Goal: Task Accomplishment & Management: Complete application form

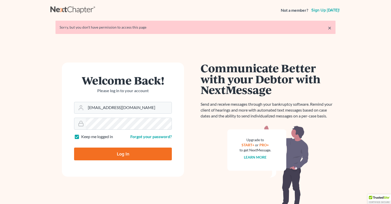
click at [122, 152] on input "Log In" at bounding box center [123, 153] width 98 height 13
type input "Thinking..."
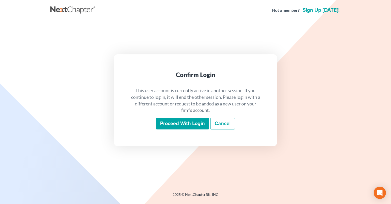
click at [171, 120] on input "Proceed with login" at bounding box center [182, 123] width 53 height 12
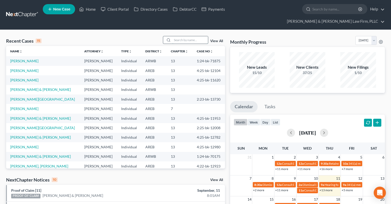
click at [179, 36] on input "search" at bounding box center [190, 39] width 36 height 7
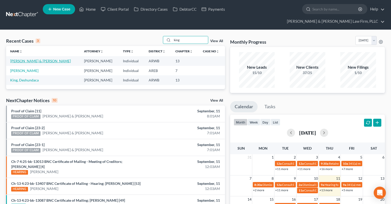
type input "king"
click at [35, 59] on link "[PERSON_NAME] & [PERSON_NAME]" at bounding box center [40, 61] width 61 height 4
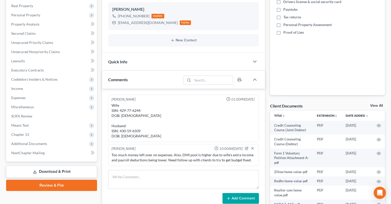
scroll to position [107, 0]
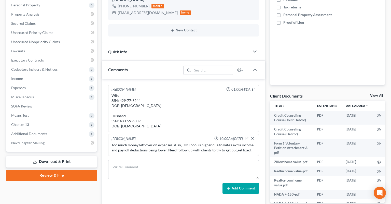
click at [124, 111] on div "Wife SSN: 429-77-6244 DOB: [DEMOGRAPHIC_DATA] Husband SSN: 430-59-6509 DOB: [DE…" at bounding box center [184, 111] width 144 height 36
drag, startPoint x: 124, startPoint y: 111, endPoint x: 134, endPoint y: 110, distance: 11.0
click at [134, 110] on div "Wife SSN: 429-77-6244 DOB: [DEMOGRAPHIC_DATA] Husband SSN: 430-59-6509 DOB: [DE…" at bounding box center [184, 111] width 144 height 36
copy div "430-59-6509"
click at [123, 93] on div "Wife SSN: 429-77-6244 DOB: [DEMOGRAPHIC_DATA] Husband SSN: 430-59-6509 DOB: [DE…" at bounding box center [184, 111] width 144 height 36
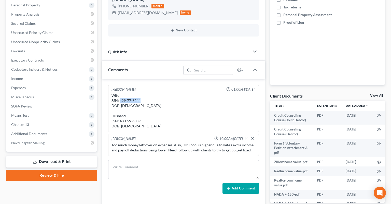
drag, startPoint x: 123, startPoint y: 91, endPoint x: 137, endPoint y: 91, distance: 13.8
click at [137, 93] on div "Wife SSN: 429-77-6244 DOB: [DEMOGRAPHIC_DATA] Husband SSN: 430-59-6509 DOB: [DE…" at bounding box center [184, 111] width 144 height 36
copy div "429-77-6244"
click at [57, 129] on span "Additional Documents" at bounding box center [52, 133] width 90 height 9
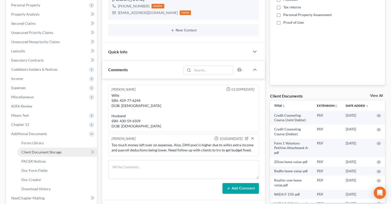
click at [57, 150] on span "Client Document Storage" at bounding box center [41, 152] width 40 height 4
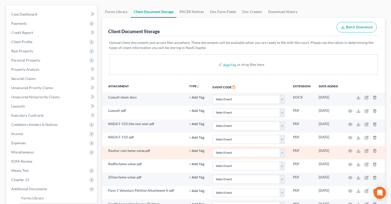
scroll to position [107, 0]
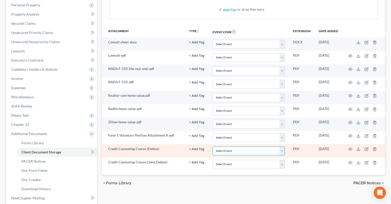
select select "0"
click option "Certificate of Credit Counseling - Debtor" at bounding box center [0, 0] width 0 height 0
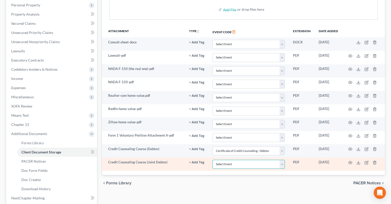
click at [213, 159] on select "Select Event Certificate of Credit Counseling - Debtor Certificate of Credit Co…" at bounding box center [249, 163] width 72 height 9
select select "1"
click option "Certificate of Credit Counseling - Joint Debtor" at bounding box center [0, 0] width 0 height 0
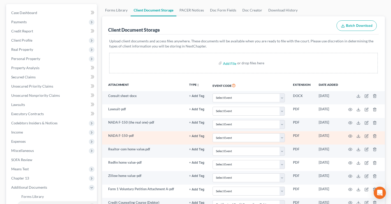
scroll to position [54, 0]
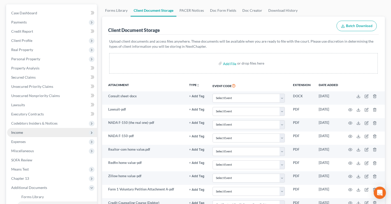
click at [50, 128] on span "Income" at bounding box center [52, 132] width 90 height 9
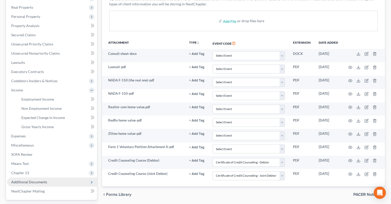
scroll to position [131, 0]
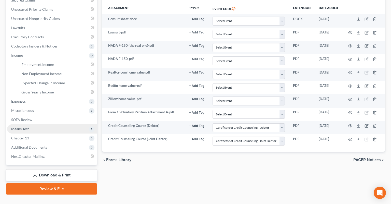
click at [38, 124] on span "Means Test" at bounding box center [52, 128] width 90 height 9
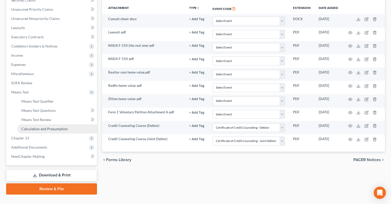
click at [50, 126] on span "Calculation and Presumption" at bounding box center [44, 128] width 46 height 4
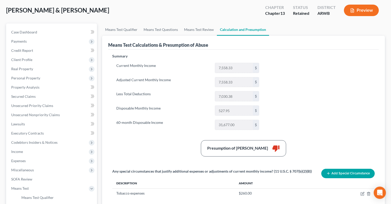
scroll to position [131, 0]
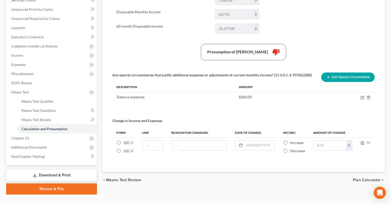
click at [66, 183] on link "Review & File" at bounding box center [51, 188] width 91 height 11
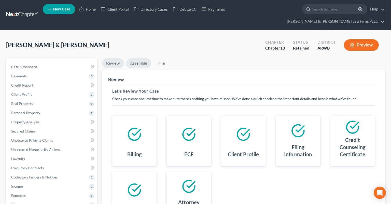
click at [139, 58] on link "Assemble" at bounding box center [138, 63] width 25 height 10
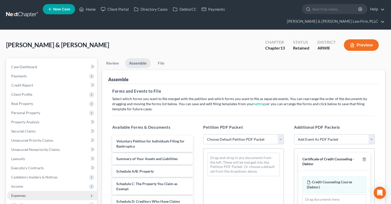
click at [32, 191] on span "Expenses" at bounding box center [52, 195] width 90 height 9
click at [37, 200] on link "Home" at bounding box center [57, 204] width 80 height 9
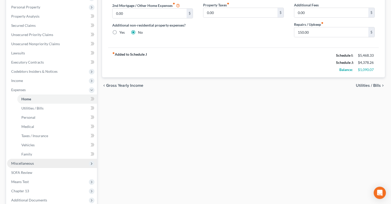
scroll to position [134, 0]
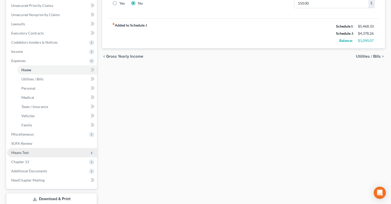
click at [45, 148] on span "Means Test" at bounding box center [52, 152] width 90 height 9
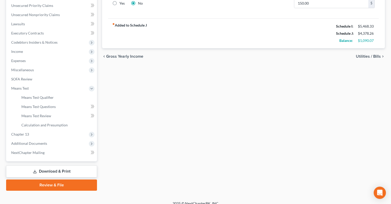
scroll to position [131, 0]
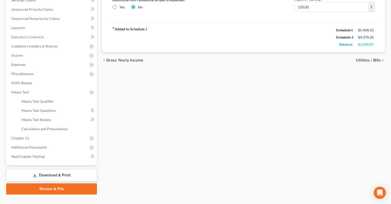
click at [48, 183] on link "Review & File" at bounding box center [51, 188] width 91 height 11
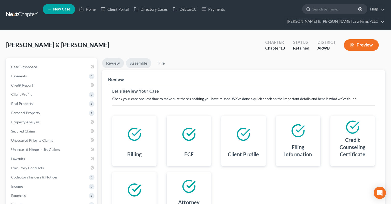
click at [137, 58] on link "Assemble" at bounding box center [138, 63] width 25 height 10
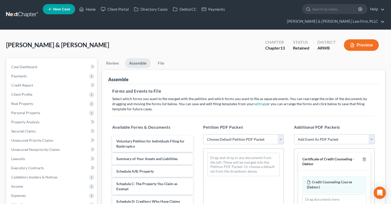
click at [203, 134] on select "Choose Default Petition PDF Packet Complete Bankruptcy Petition (all forms and …" at bounding box center [243, 139] width 81 height 10
select select "0"
click option "Complete Bankruptcy Petition (all forms and schedules)" at bounding box center [0, 0] width 0 height 0
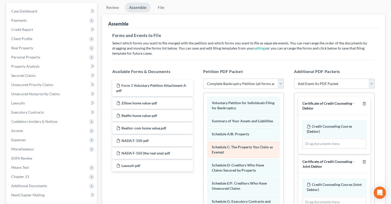
scroll to position [107, 0]
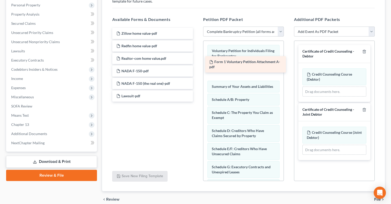
drag, startPoint x: 175, startPoint y: 26, endPoint x: 271, endPoint y: 57, distance: 101.2
click at [197, 57] on div "Form 1 Voluntary Petition Attachment A-pdf Form 1 Voluntary Petition Attachment…" at bounding box center [152, 65] width 89 height 74
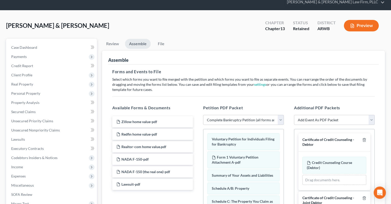
scroll to position [0, 0]
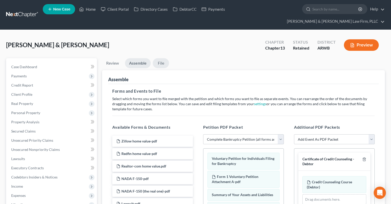
click at [157, 58] on link "File" at bounding box center [161, 63] width 16 height 10
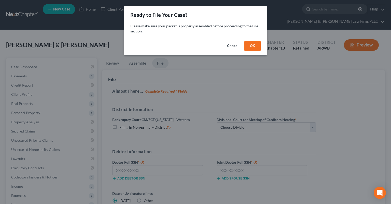
click at [254, 46] on button "OK" at bounding box center [253, 46] width 16 height 10
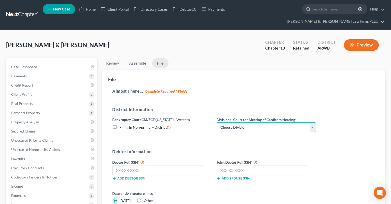
click at [217, 122] on select "Choose Division [GEOGRAPHIC_DATA] [GEOGRAPHIC_DATA] [GEOGRAPHIC_DATA][PERSON_NA…" at bounding box center [266, 127] width 99 height 10
select select "0"
click option "El Dorado" at bounding box center [0, 0] width 0 height 0
click at [365, 39] on button "Preview" at bounding box center [361, 44] width 35 height 11
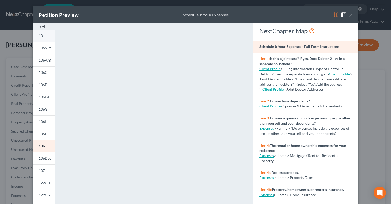
click at [46, 37] on link "101" at bounding box center [44, 36] width 22 height 12
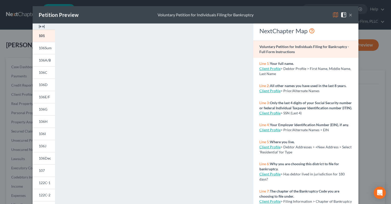
click at [351, 16] on button "×" at bounding box center [351, 15] width 4 height 6
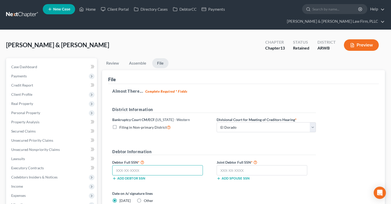
click at [138, 165] on input "text" at bounding box center [157, 170] width 91 height 10
paste input "430-59-6509"
type input "430-59-6509"
click at [247, 165] on input "text" at bounding box center [262, 170] width 91 height 10
paste input "429-77-6244"
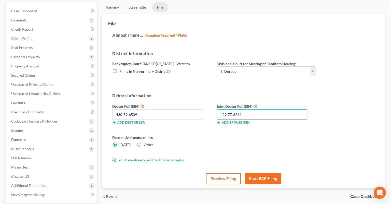
scroll to position [80, 0]
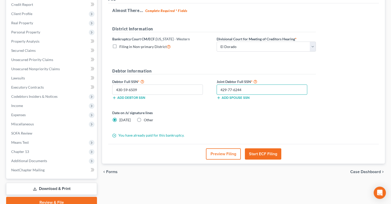
type input "429-77-6244"
click at [258, 148] on button "Start ECF Filing" at bounding box center [263, 153] width 36 height 11
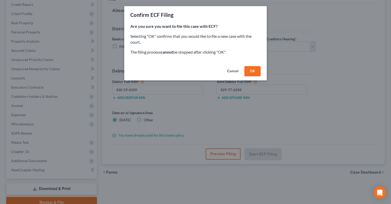
click at [252, 72] on button "OK" at bounding box center [253, 71] width 16 height 10
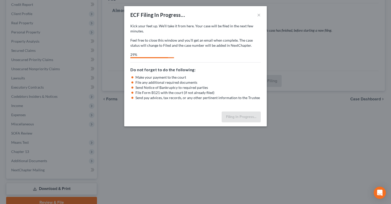
select select "0"
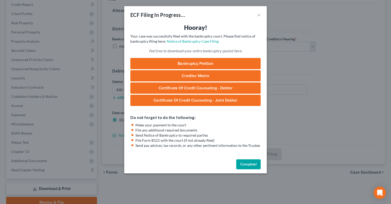
click at [248, 166] on button "Complete!" at bounding box center [248, 164] width 24 height 10
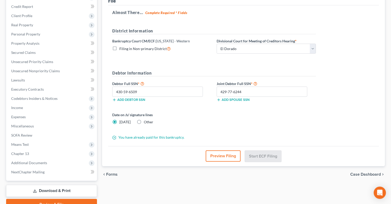
scroll to position [0, 0]
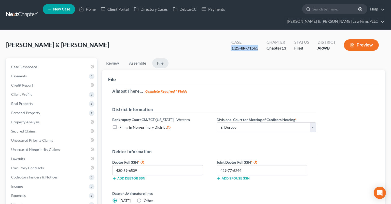
drag, startPoint x: 230, startPoint y: 38, endPoint x: 259, endPoint y: 39, distance: 29.3
click at [259, 39] on div "Case 1:25-bk-71565" at bounding box center [244, 45] width 35 height 15
copy div "1:25-bk-71565"
click at [88, 12] on link "Home" at bounding box center [88, 9] width 22 height 9
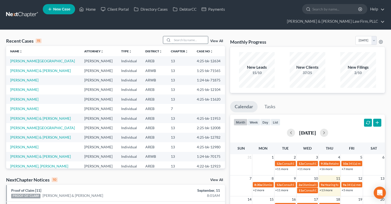
click at [186, 36] on input "search" at bounding box center [190, 39] width 36 height 7
paste input "4:24-bk-10503"
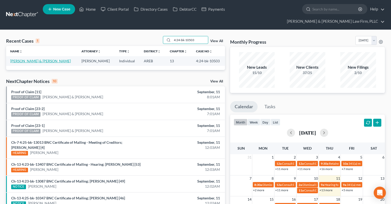
type input "4:24-bk-10503"
click at [26, 59] on link "[PERSON_NAME] & [PERSON_NAME]" at bounding box center [40, 61] width 61 height 4
select select "2"
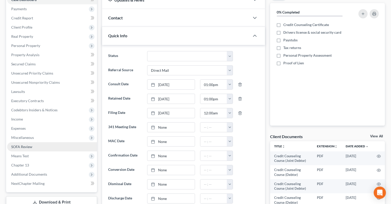
scroll to position [80, 0]
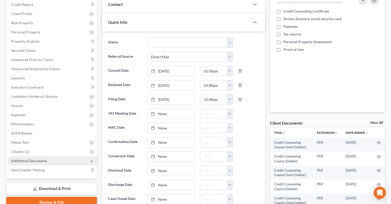
click at [47, 156] on span "Additional Documents" at bounding box center [52, 160] width 90 height 9
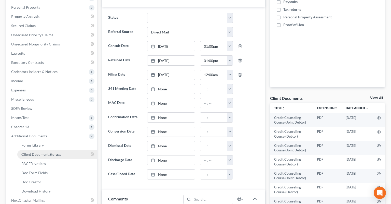
scroll to position [134, 0]
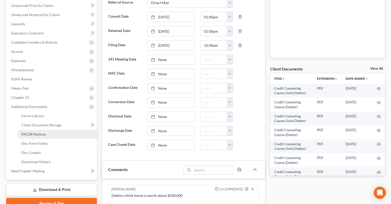
click at [52, 129] on link "PACER Notices" at bounding box center [57, 133] width 80 height 9
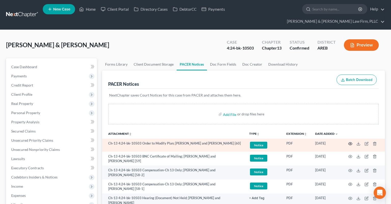
click at [350, 141] on icon "button" at bounding box center [350, 143] width 4 height 4
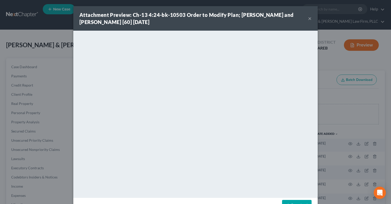
click at [310, 20] on button "×" at bounding box center [310, 18] width 4 height 6
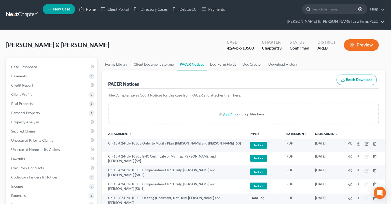
click at [90, 13] on link "Home" at bounding box center [88, 9] width 22 height 9
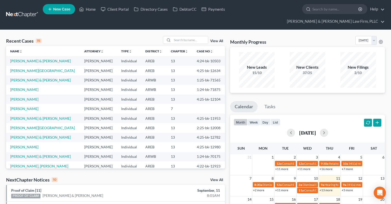
click at [218, 178] on link "View All" at bounding box center [216, 180] width 13 height 4
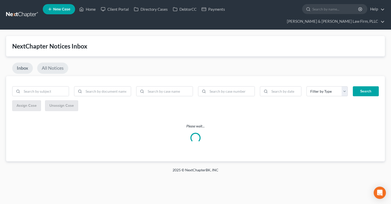
click at [59, 62] on link "All Notices" at bounding box center [52, 67] width 31 height 11
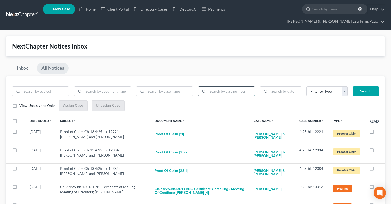
click at [223, 86] on input "search" at bounding box center [231, 91] width 47 height 10
paste input "4:25-bk-11620"
type input "4:25-bk-11620"
click at [362, 86] on button "Search" at bounding box center [366, 91] width 26 height 10
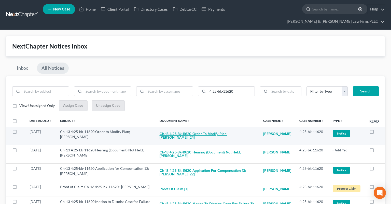
click at [200, 129] on button "Ch-13 4:25-bk-11620 Order to Modify Plan; [PERSON_NAME] [24]" at bounding box center [208, 136] width 96 height 14
checkbox input "true"
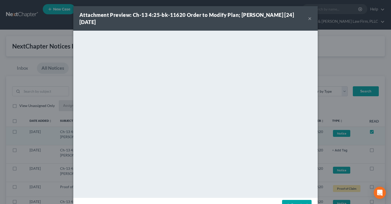
click at [309, 19] on button "×" at bounding box center [310, 18] width 4 height 6
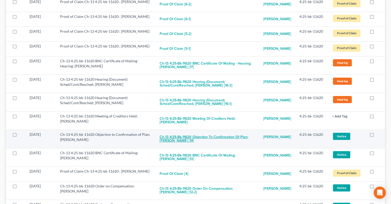
scroll to position [296, 0]
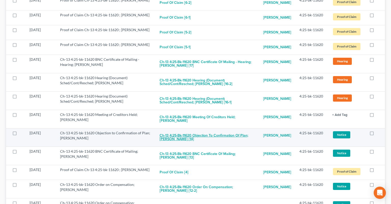
click at [218, 144] on button "Ch-13 4:25-bk-11620 Objection to Confirmation of Plan; [PERSON_NAME] [14]" at bounding box center [208, 137] width 96 height 14
checkbox input "true"
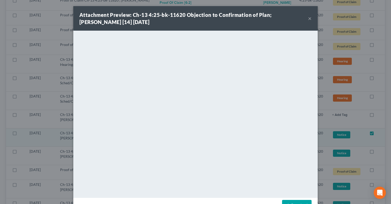
click at [309, 19] on button "×" at bounding box center [310, 18] width 4 height 6
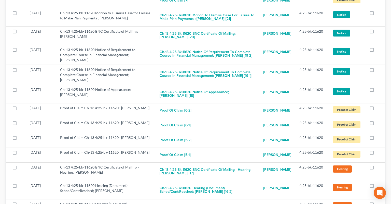
scroll to position [80, 0]
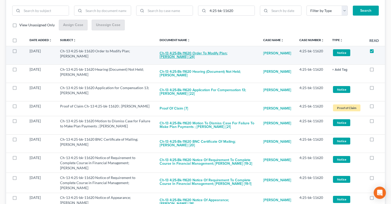
click at [223, 48] on button "Ch-13 4:25-bk-11620 Order to Modify Plan; [PERSON_NAME] [24]" at bounding box center [208, 55] width 96 height 14
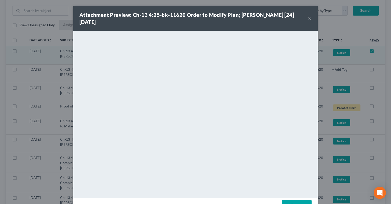
click at [310, 18] on button "×" at bounding box center [310, 18] width 4 height 6
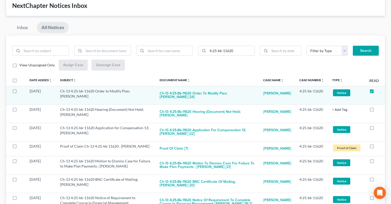
scroll to position [0, 0]
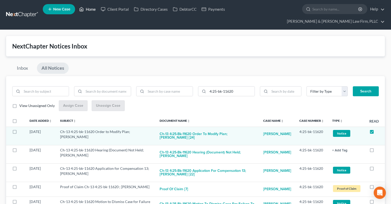
click at [89, 10] on link "Home" at bounding box center [88, 9] width 22 height 9
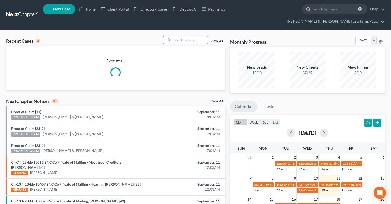
click at [188, 36] on input "search" at bounding box center [190, 39] width 36 height 7
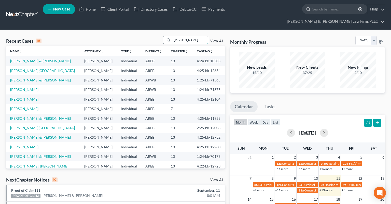
type input "[PERSON_NAME]"
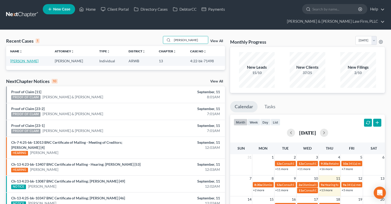
click at [32, 56] on td "[PERSON_NAME]" at bounding box center [28, 60] width 45 height 9
click at [31, 59] on link "[PERSON_NAME]" at bounding box center [24, 61] width 28 height 4
select select "2"
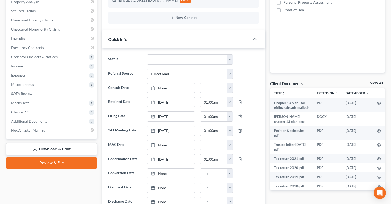
scroll to position [161, 0]
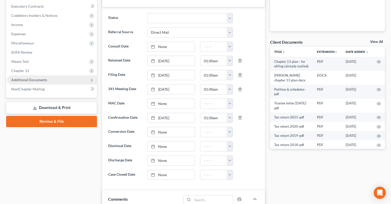
click at [44, 77] on span "Additional Documents" at bounding box center [29, 79] width 36 height 4
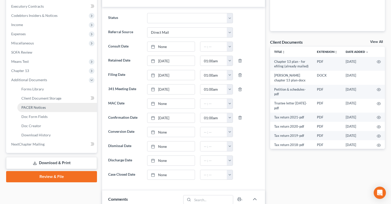
click at [57, 103] on link "PACER Notices" at bounding box center [57, 107] width 80 height 9
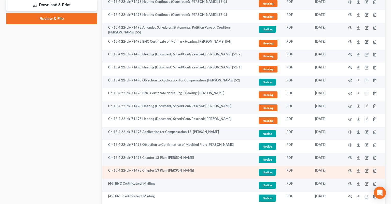
scroll to position [337, 0]
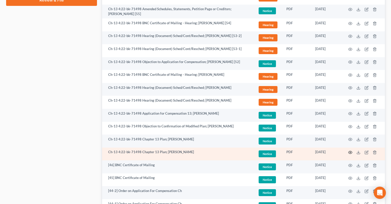
click at [349, 150] on icon "button" at bounding box center [350, 152] width 4 height 4
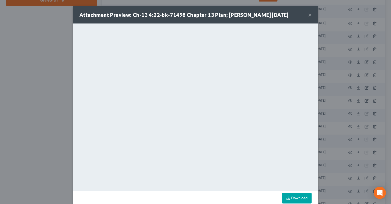
click at [309, 15] on button "×" at bounding box center [310, 15] width 4 height 6
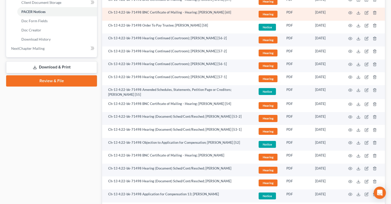
scroll to position [149, 0]
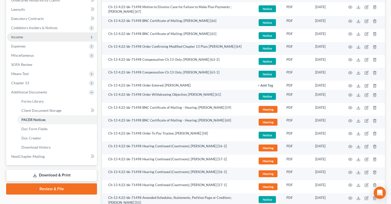
click at [44, 32] on span "Income" at bounding box center [52, 36] width 90 height 9
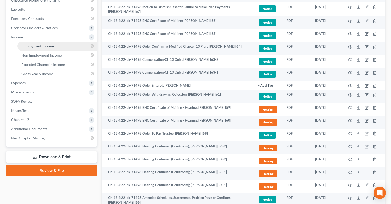
click at [51, 44] on span "Employment Income" at bounding box center [37, 46] width 33 height 4
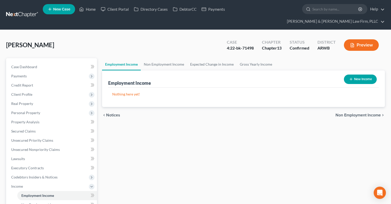
click at [362, 74] on button "New Income" at bounding box center [360, 78] width 33 height 9
select select "0"
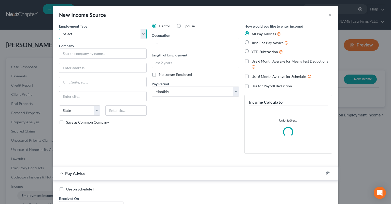
select select "0"
click option "Full or [DEMOGRAPHIC_DATA] Employment" at bounding box center [0, 0] width 0 height 0
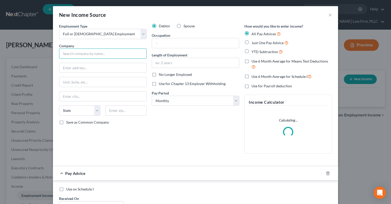
click at [88, 50] on input "text" at bounding box center [103, 53] width 88 height 10
type input "t"
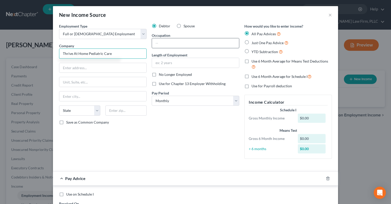
type input "Thrive At Home Pediatric Care"
click at [161, 46] on input "text" at bounding box center [195, 43] width 87 height 10
type input "RN"
click at [187, 61] on input "text" at bounding box center [195, 63] width 87 height 10
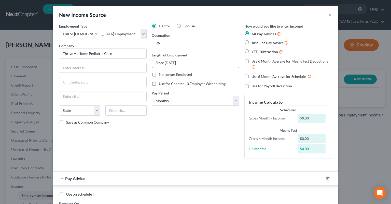
click at [166, 63] on input "Since [DATE]" at bounding box center [195, 63] width 87 height 10
type input "Since mid-[DATE]"
click at [152, 96] on select "Select Monthly Twice Monthly Every Other Week Weekly" at bounding box center [196, 101] width 88 height 10
select select "3"
click option "Weekly" at bounding box center [0, 0] width 0 height 0
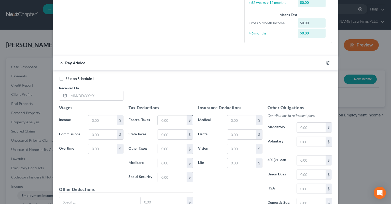
scroll to position [128, 0]
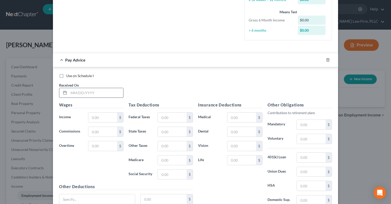
click at [94, 94] on input "text" at bounding box center [96, 93] width 55 height 10
type input "[DATE]"
click at [76, 76] on span "Use on Schedule I" at bounding box center [80, 75] width 28 height 4
click at [72, 76] on input "Use on Schedule I" at bounding box center [69, 74] width 3 height 3
checkbox input "true"
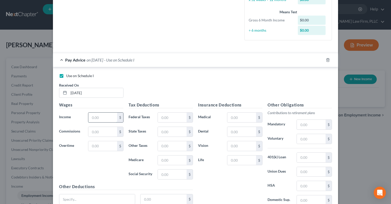
click at [109, 117] on input "text" at bounding box center [102, 117] width 29 height 10
type input "1,440"
click at [171, 117] on input "text" at bounding box center [172, 117] width 29 height 10
type input "2"
type input "340"
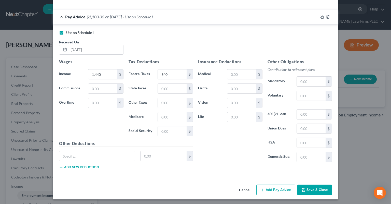
scroll to position [172, 0]
click at [219, 145] on div "Insurance Deductions Medical $ Dental $ Vision $ Life $" at bounding box center [231, 111] width 70 height 107
click at [309, 185] on button "Save & Close" at bounding box center [314, 189] width 35 height 11
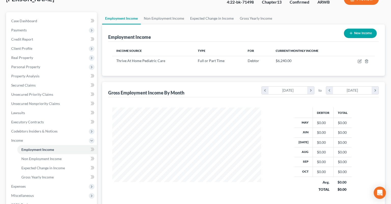
scroll to position [54, 0]
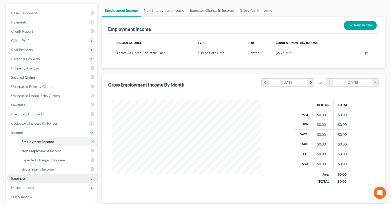
click at [39, 173] on span "Expenses" at bounding box center [52, 177] width 90 height 9
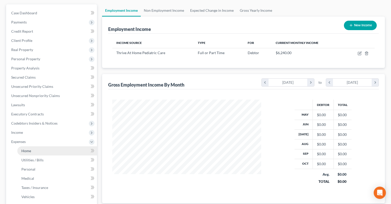
click at [49, 146] on link "Home" at bounding box center [57, 150] width 80 height 9
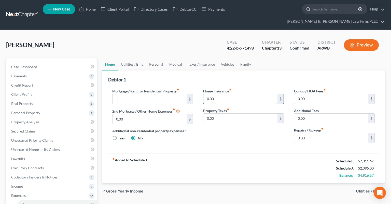
click at [247, 94] on input "0.00" at bounding box center [241, 99] width 74 height 10
paste input "83.33"
type input "83.33"
click at [249, 113] on input "0.00" at bounding box center [241, 118] width 74 height 10
click at [260, 115] on div "Home Insurance fiber_manual_record 83.33 $ Property Taxes fiber_manual_record 0…" at bounding box center [243, 117] width 91 height 59
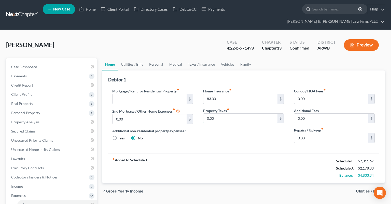
drag, startPoint x: 229, startPoint y: 111, endPoint x: 194, endPoint y: 114, distance: 35.2
click at [204, 113] on input "0.00" at bounding box center [241, 118] width 74 height 10
drag, startPoint x: 221, startPoint y: 109, endPoint x: 200, endPoint y: 110, distance: 20.9
click at [204, 113] on input "0.00" at bounding box center [241, 118] width 74 height 10
type input "25"
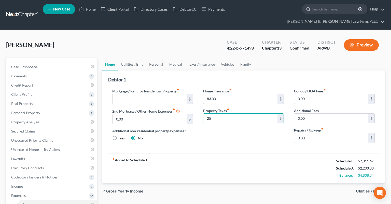
click at [205, 38] on div "[PERSON_NAME] Upgraded Case 4:22-bk-71498 Chapter Chapter 13 Status Confirmed D…" at bounding box center [195, 47] width 379 height 22
click at [322, 133] on input "0.00" at bounding box center [331, 138] width 74 height 10
type input "100"
click at [133, 58] on link "Utilities / Bills" at bounding box center [132, 64] width 28 height 12
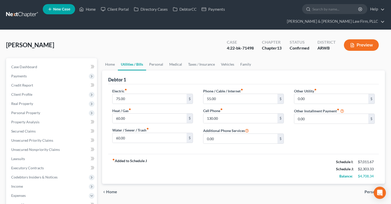
click at [133, 84] on div "Electric fiber_manual_record 75.00 $ Heat / Gas fiber_manual_record 60.00 $ Wat…" at bounding box center [243, 119] width 271 height 70
click at [133, 94] on input "75.00" at bounding box center [150, 99] width 74 height 10
click at [153, 113] on input "60.00" at bounding box center [150, 118] width 74 height 10
type input "75"
click at [146, 133] on input "60.00" at bounding box center [150, 138] width 74 height 10
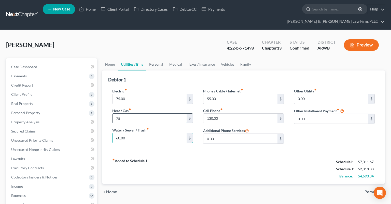
click at [145, 113] on input "75" at bounding box center [150, 118] width 74 height 10
click at [142, 133] on input "60.00" at bounding box center [150, 138] width 74 height 10
click at [226, 113] on input "130.00" at bounding box center [241, 118] width 74 height 10
type input "145"
click at [150, 133] on input "60.00" at bounding box center [150, 138] width 74 height 10
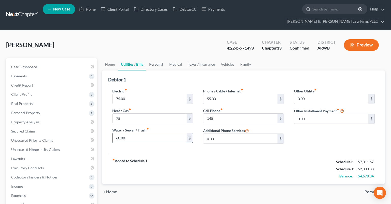
click at [151, 133] on input "60.00" at bounding box center [150, 138] width 74 height 10
click at [172, 133] on input "60.00" at bounding box center [150, 138] width 74 height 10
click at [170, 133] on input "60.00" at bounding box center [150, 138] width 74 height 10
drag, startPoint x: 118, startPoint y: 131, endPoint x: 103, endPoint y: 132, distance: 15.3
click at [113, 133] on input "60.00" at bounding box center [150, 138] width 74 height 10
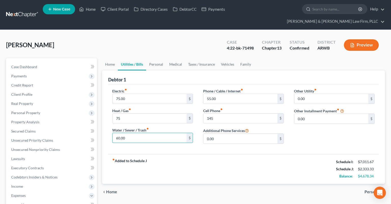
drag, startPoint x: 124, startPoint y: 130, endPoint x: 98, endPoint y: 132, distance: 25.6
click at [113, 133] on input "60.00" at bounding box center [150, 138] width 74 height 10
drag, startPoint x: 131, startPoint y: 131, endPoint x: 110, endPoint y: 132, distance: 21.4
click at [113, 133] on input "60.00" at bounding box center [150, 138] width 74 height 10
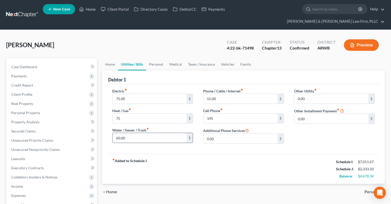
drag, startPoint x: 118, startPoint y: 130, endPoint x: 114, endPoint y: 130, distance: 4.1
click at [116, 133] on input "60.00" at bounding box center [150, 138] width 74 height 10
drag, startPoint x: 125, startPoint y: 129, endPoint x: 106, endPoint y: 131, distance: 19.7
click at [113, 133] on input "60.00" at bounding box center [150, 138] width 74 height 10
drag, startPoint x: 131, startPoint y: 129, endPoint x: 111, endPoint y: 130, distance: 19.9
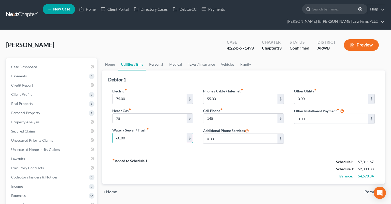
click at [116, 133] on input "60.00" at bounding box center [150, 138] width 74 height 10
click at [232, 94] on input "55.00" at bounding box center [241, 99] width 74 height 10
click at [161, 58] on link "Personal" at bounding box center [156, 64] width 20 height 12
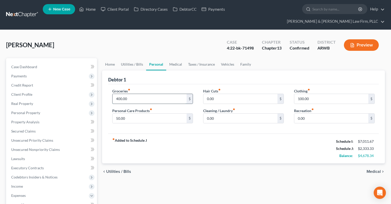
drag, startPoint x: 160, startPoint y: 88, endPoint x: 170, endPoint y: 90, distance: 10.0
click at [160, 94] on input "400.00" at bounding box center [150, 99] width 74 height 10
click at [134, 94] on input "400.00" at bounding box center [150, 99] width 74 height 10
drag, startPoint x: 137, startPoint y: 89, endPoint x: 99, endPoint y: 84, distance: 38.2
click at [113, 94] on input "400.00" at bounding box center [150, 99] width 74 height 10
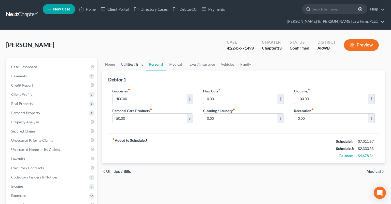
click at [136, 58] on link "Utilities / Bills" at bounding box center [132, 64] width 28 height 12
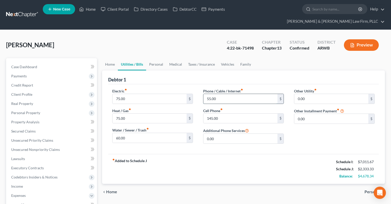
click at [220, 94] on input "55.00" at bounding box center [241, 99] width 74 height 10
click at [159, 58] on link "Personal" at bounding box center [156, 64] width 20 height 12
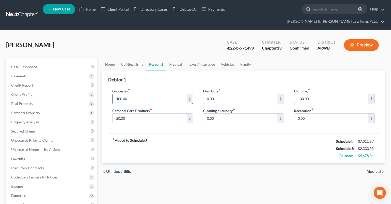
click at [149, 94] on input "400.00" at bounding box center [150, 99] width 74 height 10
type input "550"
click at [312, 113] on input "0.00" at bounding box center [331, 118] width 74 height 10
type input "50"
click at [175, 58] on link "Medical" at bounding box center [175, 64] width 19 height 12
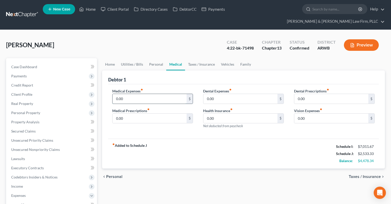
click at [176, 94] on input "0.00" at bounding box center [150, 99] width 74 height 10
paste input "541.6"
type input "541.6"
click at [185, 39] on div "[PERSON_NAME] Upgraded Case 4:22-bk-71498 Chapter Chapter 13 Status Confirmed D…" at bounding box center [195, 47] width 379 height 22
click at [199, 58] on link "Taxes / Insurance" at bounding box center [201, 64] width 33 height 12
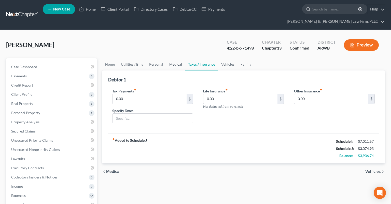
click at [172, 58] on link "Medical" at bounding box center [175, 64] width 19 height 12
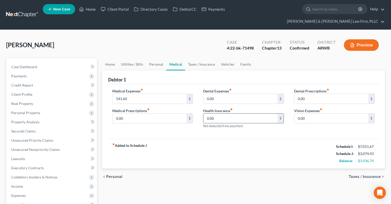
click at [226, 113] on input "0.00" at bounding box center [241, 118] width 74 height 10
click at [194, 58] on link "Taxes / Insurance" at bounding box center [201, 64] width 33 height 12
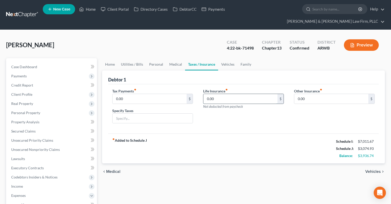
click at [222, 94] on input "0.00" at bounding box center [241, 99] width 74 height 10
click at [179, 58] on link "Medical" at bounding box center [175, 64] width 19 height 12
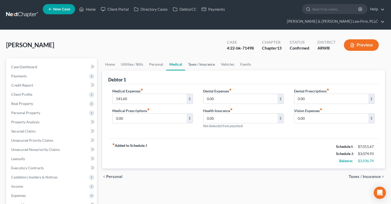
click at [193, 58] on link "Taxes / Insurance" at bounding box center [201, 64] width 33 height 12
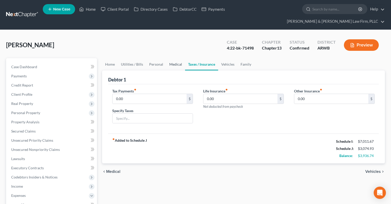
click at [180, 58] on link "Medical" at bounding box center [175, 64] width 19 height 12
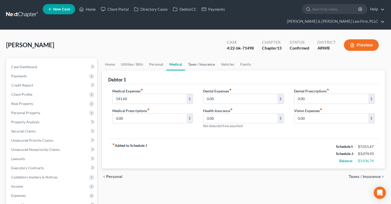
click at [197, 59] on link "Taxes / Insurance" at bounding box center [201, 64] width 33 height 12
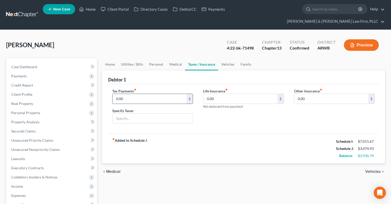
click at [175, 94] on input "0.00" at bounding box center [150, 99] width 74 height 10
drag, startPoint x: 119, startPoint y: 96, endPoint x: 121, endPoint y: 94, distance: 3.3
click at [120, 95] on div "Tax Payments fiber_manual_record 0.00 $ Specify Taxes" at bounding box center [152, 107] width 91 height 39
drag, startPoint x: 129, startPoint y: 91, endPoint x: 95, endPoint y: 91, distance: 34.1
click at [113, 94] on input "0.00" at bounding box center [150, 99] width 74 height 10
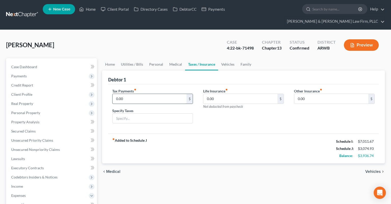
drag, startPoint x: 118, startPoint y: 90, endPoint x: 139, endPoint y: 88, distance: 21.0
click at [139, 94] on input "0.00" at bounding box center [150, 99] width 74 height 10
type input "0"
type input "20"
type input "Personal property taxes"
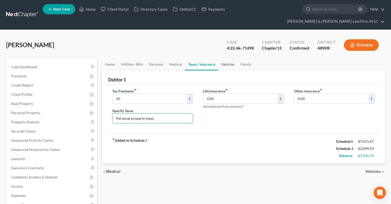
click at [229, 58] on link "Vehicles" at bounding box center [227, 64] width 19 height 12
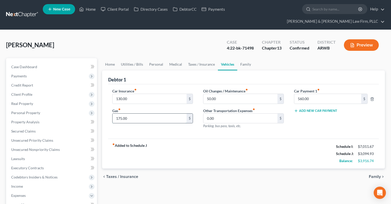
click at [139, 113] on input "175.00" at bounding box center [150, 118] width 74 height 10
drag, startPoint x: 133, startPoint y: 107, endPoint x: 142, endPoint y: 109, distance: 9.5
click at [133, 113] on input "175.00" at bounding box center [150, 118] width 74 height 10
drag, startPoint x: 142, startPoint y: 109, endPoint x: 103, endPoint y: 111, distance: 39.3
click at [113, 113] on input "175.00" at bounding box center [150, 118] width 74 height 10
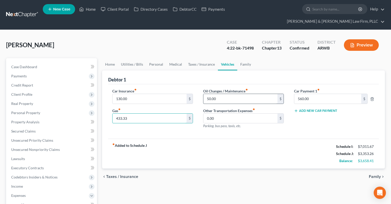
type input "433.33"
click at [228, 94] on input "50.00" at bounding box center [241, 99] width 74 height 10
type input "100"
click at [155, 94] on input "130.00" at bounding box center [150, 99] width 74 height 10
type input "145"
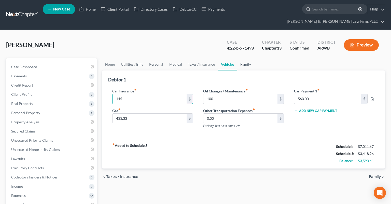
click at [245, 58] on link "Family" at bounding box center [245, 64] width 17 height 12
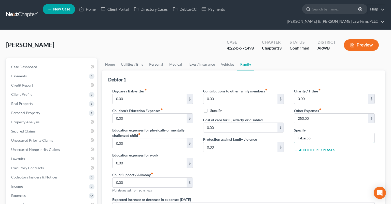
drag, startPoint x: 305, startPoint y: 131, endPoint x: 278, endPoint y: 130, distance: 26.8
click at [294, 133] on input "Tabacco" at bounding box center [334, 138] width 80 height 10
type input "Tobacco"
click at [305, 162] on div "Charity / Tithes fiber_manual_record 0.00 $ Other Expenses fiber_manual_record …" at bounding box center [334, 142] width 91 height 108
click at [109, 58] on link "Home" at bounding box center [110, 64] width 16 height 12
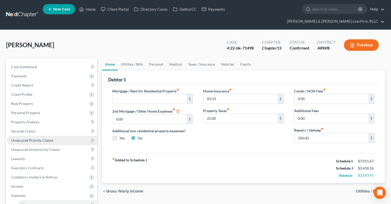
scroll to position [80, 0]
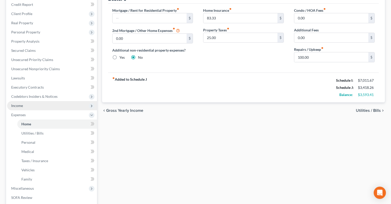
click at [55, 101] on span "Income" at bounding box center [52, 105] width 90 height 9
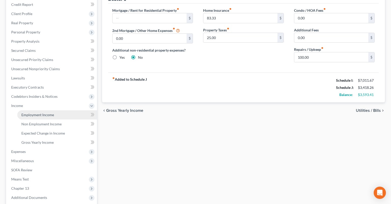
click at [52, 112] on span "Employment Income" at bounding box center [37, 114] width 33 height 4
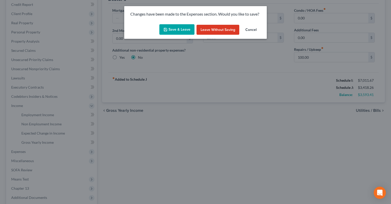
click at [181, 31] on button "Save & Leave" at bounding box center [176, 29] width 35 height 11
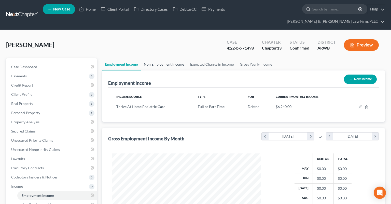
scroll to position [91, 159]
click at [162, 58] on link "Non Employment Income" at bounding box center [164, 64] width 46 height 12
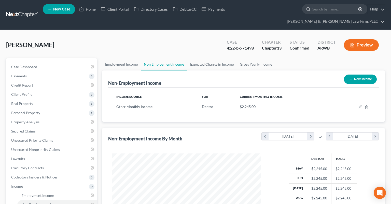
scroll to position [91, 159]
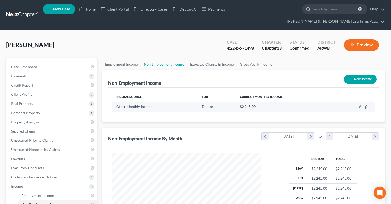
drag, startPoint x: 359, startPoint y: 98, endPoint x: 345, endPoint y: 97, distance: 13.8
click at [359, 105] on icon "button" at bounding box center [360, 107] width 4 height 4
select select "13"
select select "0"
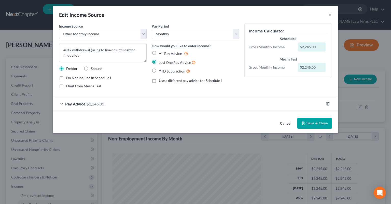
click at [289, 124] on button "Cancel" at bounding box center [285, 123] width 19 height 10
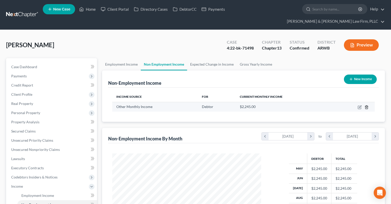
click at [368, 105] on icon "button" at bounding box center [367, 107] width 4 height 4
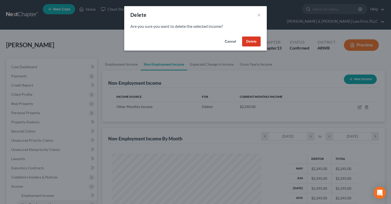
click at [247, 42] on button "Delete" at bounding box center [251, 41] width 19 height 10
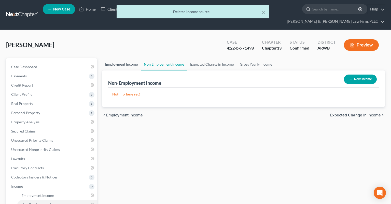
click at [121, 58] on link "Employment Income" at bounding box center [121, 64] width 39 height 12
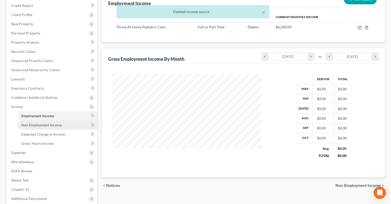
scroll to position [80, 0]
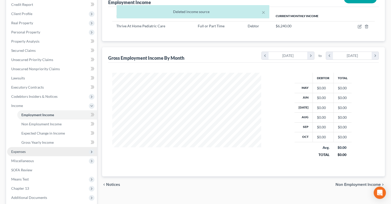
click at [43, 147] on span "Expenses" at bounding box center [52, 151] width 90 height 9
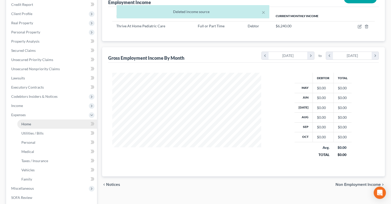
click at [48, 119] on link "Home" at bounding box center [57, 123] width 80 height 9
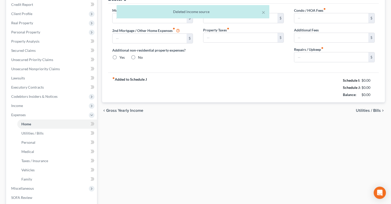
type input "0.00"
radio input "true"
type input "83.33"
type input "25.00"
type input "0.00"
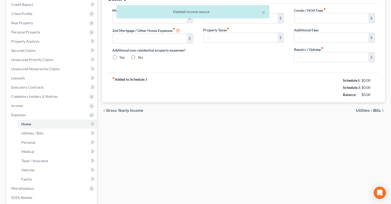
type input "0.00"
type input "100.00"
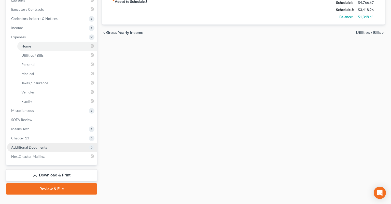
click at [56, 142] on span "Additional Documents" at bounding box center [52, 146] width 90 height 9
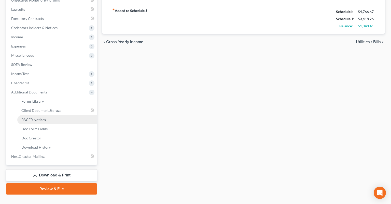
click at [53, 115] on link "PACER Notices" at bounding box center [57, 119] width 80 height 9
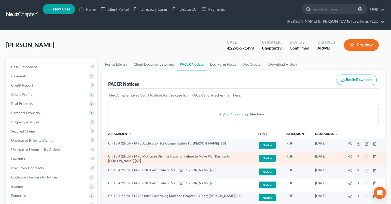
click at [347, 151] on td at bounding box center [363, 158] width 43 height 14
click at [350, 154] on icon "button" at bounding box center [350, 156] width 4 height 4
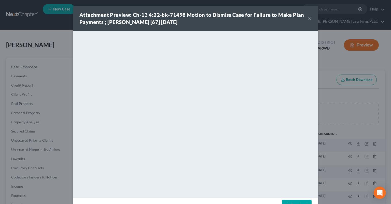
click at [309, 20] on button "×" at bounding box center [310, 18] width 4 height 6
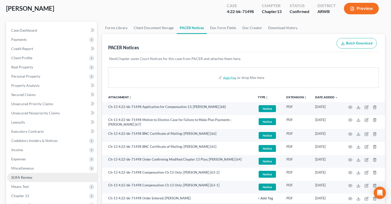
scroll to position [107, 0]
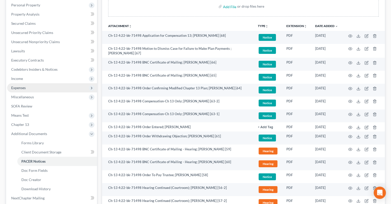
click at [37, 83] on span "Expenses" at bounding box center [52, 87] width 90 height 9
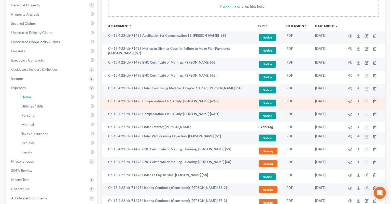
click at [52, 92] on link "Home" at bounding box center [57, 96] width 80 height 9
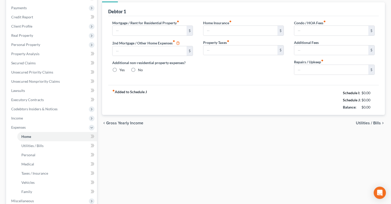
type input "0.00"
radio input "true"
type input "83.33"
type input "25.00"
type input "0.00"
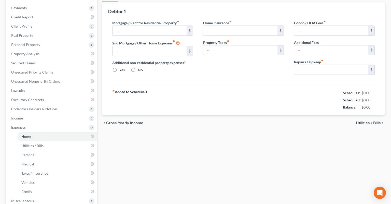
type input "0.00"
type input "100.00"
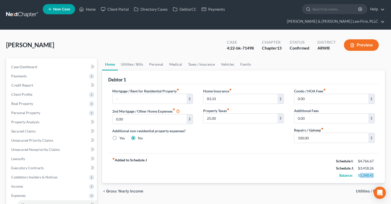
drag, startPoint x: 360, startPoint y: 165, endPoint x: 374, endPoint y: 165, distance: 14.0
click at [374, 172] on div "$1,348.41" at bounding box center [366, 174] width 17 height 5
drag, startPoint x: 359, startPoint y: 165, endPoint x: 374, endPoint y: 166, distance: 14.8
click at [374, 172] on div "$1,348.41" at bounding box center [367, 174] width 22 height 5
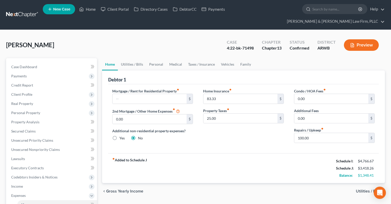
click at [374, 172] on div "$1,348.41" at bounding box center [366, 174] width 17 height 5
drag, startPoint x: 374, startPoint y: 166, endPoint x: 358, endPoint y: 166, distance: 16.1
click at [358, 172] on div "$1,348.41" at bounding box center [367, 174] width 22 height 5
drag, startPoint x: 358, startPoint y: 165, endPoint x: 375, endPoint y: 165, distance: 16.6
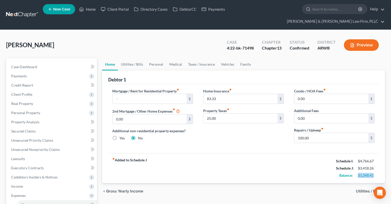
click at [375, 172] on div "$1,348.41" at bounding box center [367, 174] width 22 height 5
click at [375, 172] on div "$1,348.41" at bounding box center [366, 174] width 17 height 5
click at [263, 189] on div "chevron_left Gross Yearly Income Utilities / Bills chevron_right" at bounding box center [243, 191] width 283 height 16
click at [154, 37] on div "[PERSON_NAME] Upgraded Case 4:22-bk-71498 Chapter Chapter 13 Status Confirmed D…" at bounding box center [195, 47] width 379 height 22
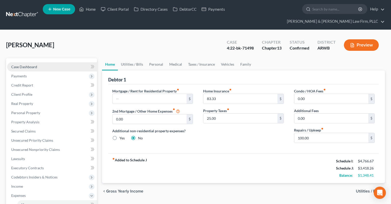
click at [66, 62] on link "Case Dashboard" at bounding box center [52, 66] width 90 height 9
select select "2"
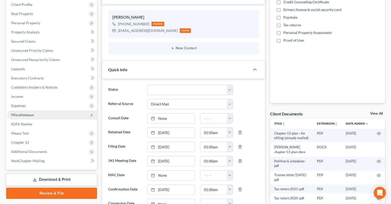
scroll to position [80, 0]
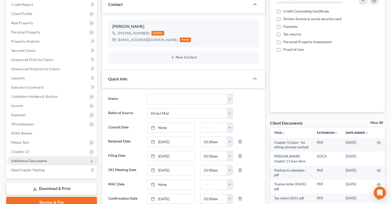
click at [52, 156] on span "Additional Documents" at bounding box center [52, 160] width 90 height 9
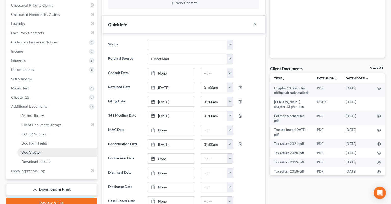
scroll to position [161, 0]
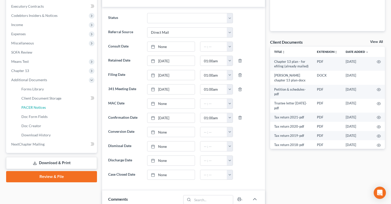
click at [53, 103] on link "PACER Notices" at bounding box center [57, 107] width 80 height 9
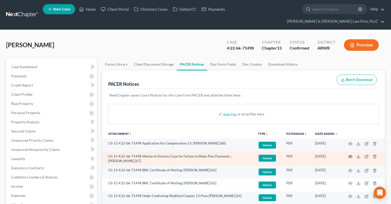
click at [349, 154] on icon "button" at bounding box center [350, 156] width 4 height 4
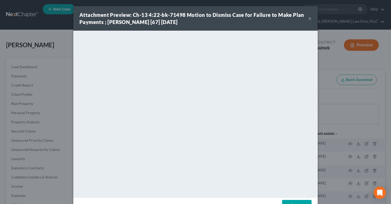
click at [310, 19] on button "×" at bounding box center [310, 18] width 4 height 6
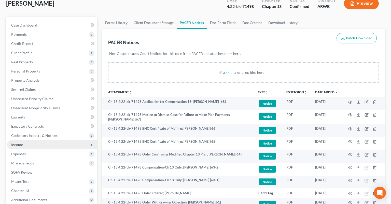
scroll to position [80, 0]
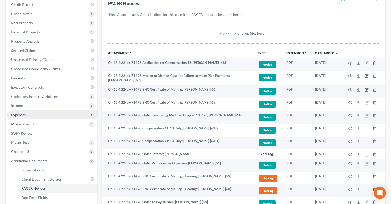
click at [47, 110] on span "Expenses" at bounding box center [52, 114] width 90 height 9
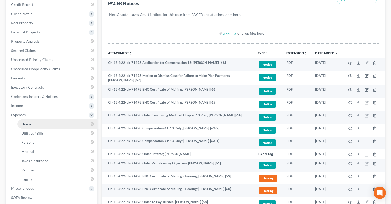
click at [53, 110] on li "Expenses Home Utilities / Bills Personal Medical" at bounding box center [52, 146] width 90 height 73
click at [53, 119] on link "Home" at bounding box center [57, 123] width 80 height 9
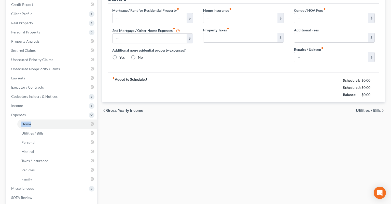
type input "0.00"
radio input "true"
type input "83.33"
type input "25.00"
type input "0.00"
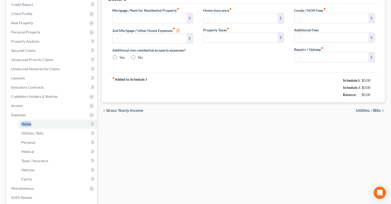
type input "0.00"
type input "100.00"
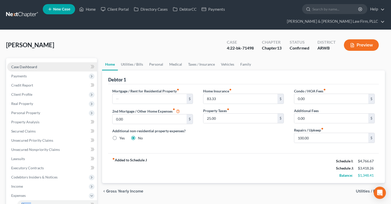
click at [60, 62] on link "Case Dashboard" at bounding box center [52, 66] width 90 height 9
select select "2"
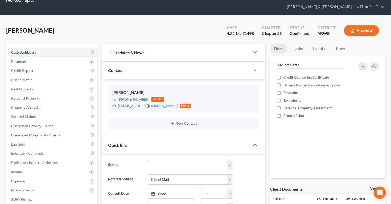
scroll to position [80, 0]
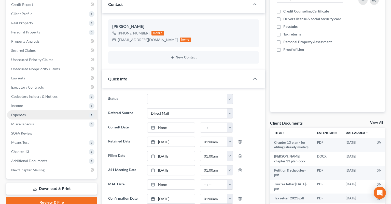
click at [46, 110] on span "Expenses" at bounding box center [52, 114] width 90 height 9
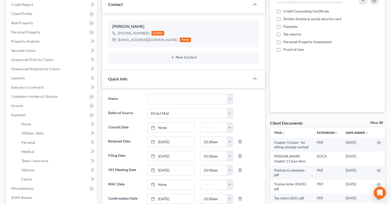
scroll to position [0, 0]
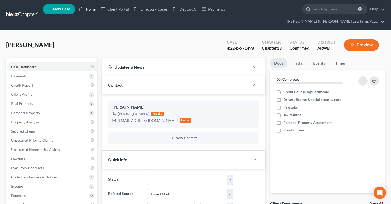
click at [84, 9] on link "Home" at bounding box center [88, 9] width 22 height 9
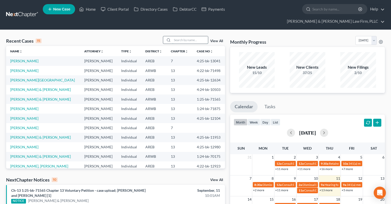
click at [174, 36] on input "search" at bounding box center [190, 39] width 36 height 7
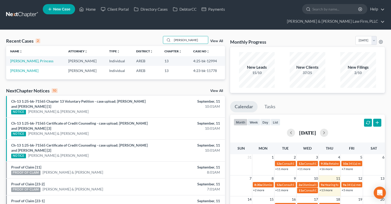
type input "[PERSON_NAME]"
click at [23, 56] on td "[PERSON_NAME], Princess" at bounding box center [35, 60] width 58 height 9
click at [23, 59] on link "[PERSON_NAME], Princess" at bounding box center [31, 61] width 43 height 4
select select "2"
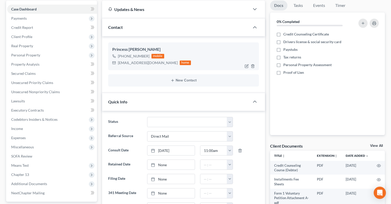
scroll to position [27, 0]
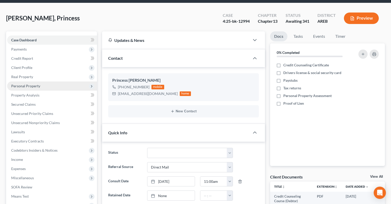
click at [43, 81] on span "Personal Property" at bounding box center [52, 85] width 90 height 9
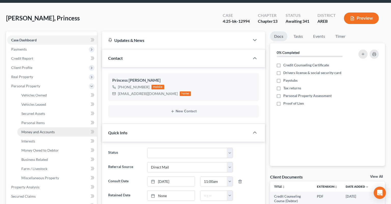
click at [48, 129] on span "Money and Accounts" at bounding box center [37, 131] width 33 height 4
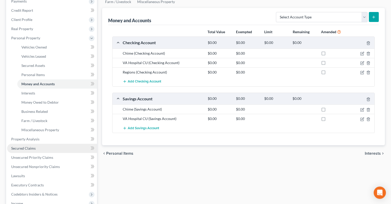
scroll to position [80, 0]
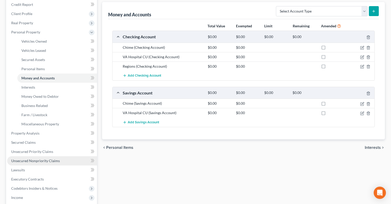
click at [44, 158] on span "Unsecured Nonpriority Claims" at bounding box center [35, 160] width 49 height 4
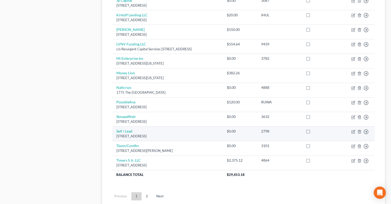
scroll to position [376, 0]
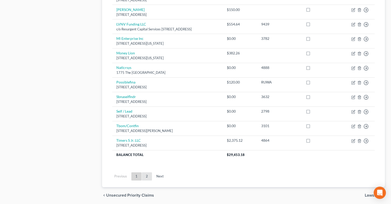
click at [149, 172] on link "2" at bounding box center [147, 176] width 10 height 8
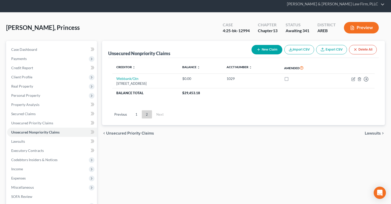
scroll to position [0, 0]
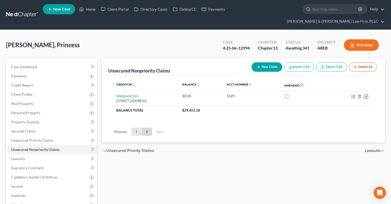
click at [137, 127] on link "1" at bounding box center [136, 131] width 10 height 8
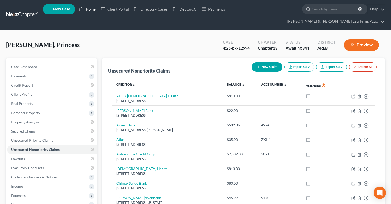
click at [86, 12] on link "Home" at bounding box center [88, 9] width 22 height 9
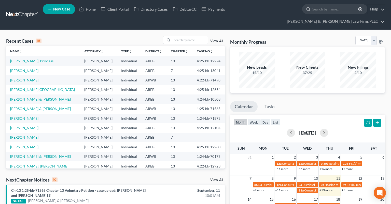
click at [61, 10] on span "New Case" at bounding box center [61, 9] width 17 height 4
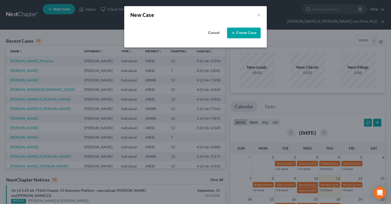
select select "5"
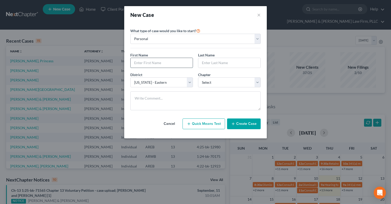
click at [151, 64] on input "text" at bounding box center [162, 63] width 62 height 10
click at [151, 62] on input "text" at bounding box center [162, 63] width 62 height 10
click at [151, 63] on input "text" at bounding box center [162, 63] width 62 height 10
click at [155, 63] on input "text" at bounding box center [162, 63] width 62 height 10
type input "[PERSON_NAME]"
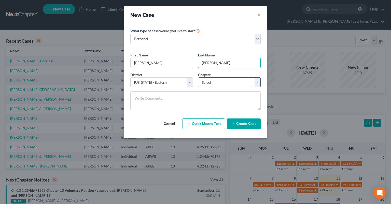
type input "[PERSON_NAME]"
click at [198, 77] on select "Select 7 11 12 13" at bounding box center [229, 82] width 63 height 10
select select "0"
click option "7" at bounding box center [0, 0] width 0 height 0
click at [239, 129] on div "Cancel Quick Means Test Create Case" at bounding box center [195, 123] width 130 height 19
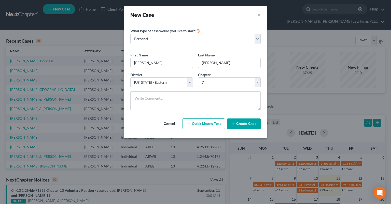
click at [243, 125] on button "Create Case" at bounding box center [244, 123] width 34 height 11
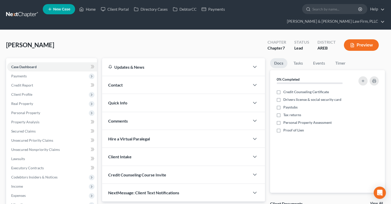
click at [144, 76] on div "Contact" at bounding box center [176, 85] width 148 height 18
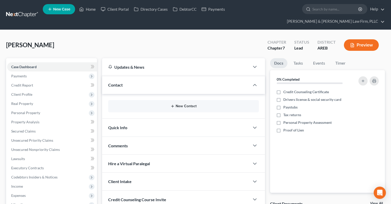
click at [173, 104] on icon "button" at bounding box center [173, 106] width 4 height 4
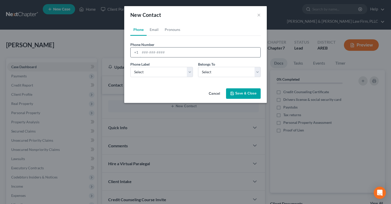
click at [176, 52] on input "tel" at bounding box center [200, 52] width 120 height 10
paste input "501) 593-5365"
type input "501) 593-5365"
click at [130, 67] on select "Select Mobile Home Work Other" at bounding box center [161, 72] width 63 height 10
select select "0"
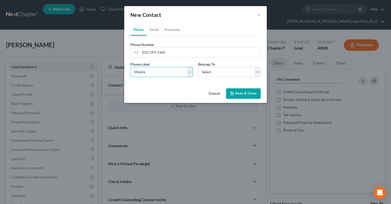
click option "Mobile" at bounding box center [0, 0] width 0 height 0
click at [198, 67] on select "Select Client Other" at bounding box center [229, 72] width 63 height 10
click option "Select" at bounding box center [0, 0] width 0 height 0
click at [198, 67] on select "Select Client Other" at bounding box center [229, 72] width 63 height 10
select select "0"
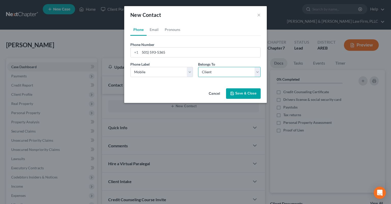
click option "Client" at bounding box center [0, 0] width 0 height 0
select select "0"
click at [153, 26] on link "Email" at bounding box center [154, 29] width 15 height 12
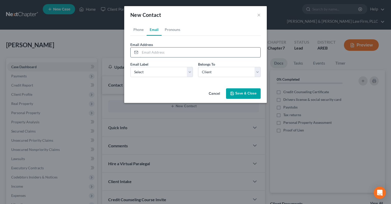
click at [154, 49] on input "email" at bounding box center [200, 52] width 120 height 10
type input "[EMAIL_ADDRESS][DOMAIN_NAME]"
click at [130, 67] on select "Select Home Work Other" at bounding box center [161, 72] width 63 height 10
select select "0"
click option "Home" at bounding box center [0, 0] width 0 height 0
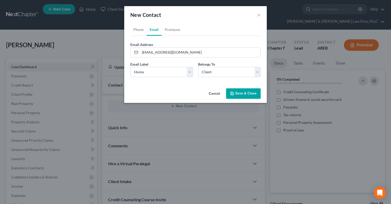
click at [238, 97] on button "Save & Close" at bounding box center [243, 93] width 35 height 11
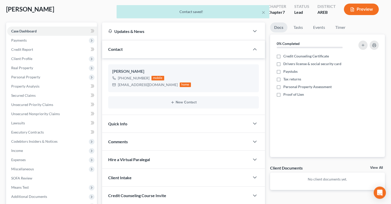
scroll to position [54, 0]
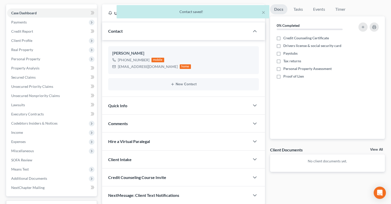
click at [176, 97] on div "Quick Info" at bounding box center [176, 106] width 148 height 18
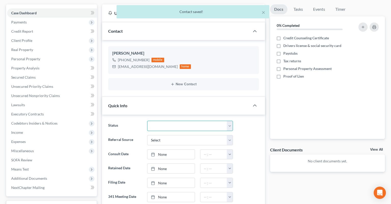
click at [147, 120] on select "Awaiting 341 Chapter 7 - Attended Meeting Confirmed Discharged Dismissed New Co…" at bounding box center [190, 125] width 86 height 10
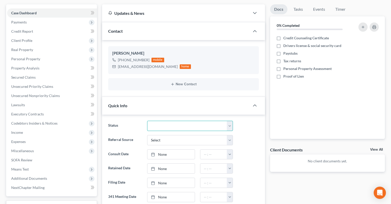
select select "5"
click option "New Consult" at bounding box center [0, 0] width 0 height 0
click at [147, 135] on select "Select Word Of Mouth Previous Clients Direct Mail Website Google Search Modern …" at bounding box center [190, 140] width 86 height 10
select select "3"
click option "Website" at bounding box center [0, 0] width 0 height 0
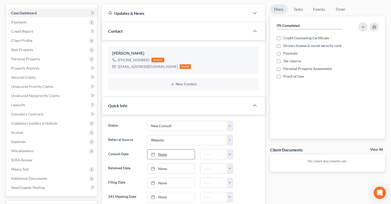
click at [186, 149] on link "None" at bounding box center [170, 154] width 47 height 10
type input "[DATE]"
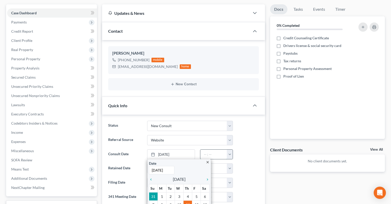
click at [213, 149] on input "text" at bounding box center [213, 154] width 27 height 10
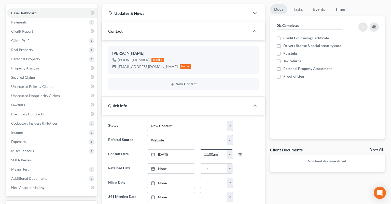
type input "11:00am"
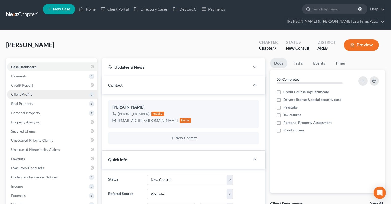
click at [54, 90] on span "Client Profile" at bounding box center [52, 94] width 90 height 9
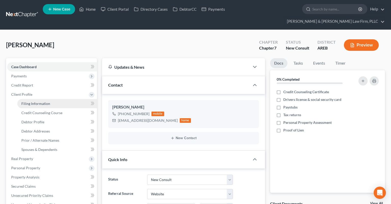
click at [63, 99] on link "Filing Information" at bounding box center [57, 103] width 80 height 9
select select "1"
select select "0"
select select "5"
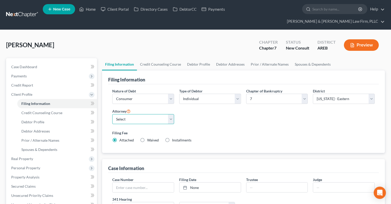
click at [112, 114] on select "Select [PERSON_NAME] - AREB [PERSON_NAME] - ARWB [PERSON_NAME] - AREB [PERSON_N…" at bounding box center [143, 119] width 62 height 10
select select "2"
click option "[PERSON_NAME] - AREB" at bounding box center [0, 0] width 0 height 0
drag, startPoint x: 206, startPoint y: 124, endPoint x: 210, endPoint y: 121, distance: 4.4
click at [211, 130] on label "Filing Fee" at bounding box center [243, 132] width 263 height 5
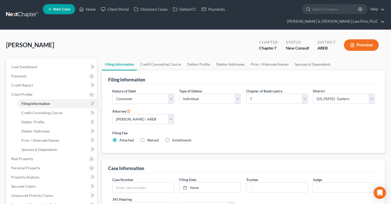
scroll to position [107, 0]
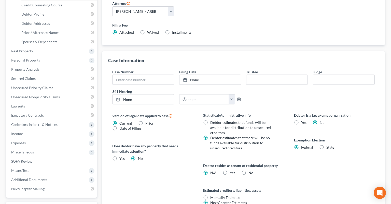
click at [264, 164] on div "Debtor resides as tenant of residential property N/A Yes Yes No" at bounding box center [243, 168] width 81 height 12
click at [270, 162] on div "Debtor resides as tenant of residential property N/A Yes Yes No" at bounding box center [243, 168] width 81 height 12
click at [274, 162] on div "Debtor resides as tenant of residential property N/A Yes Yes No" at bounding box center [243, 168] width 81 height 12
click at [275, 162] on div "Debtor resides as tenant of residential property N/A Yes Yes No" at bounding box center [243, 168] width 81 height 12
click at [230, 170] on label "Yes Yes" at bounding box center [232, 172] width 5 height 5
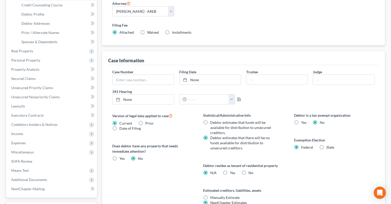
click at [232, 170] on input "Yes Yes" at bounding box center [233, 171] width 3 height 3
radio input "true"
radio input "false"
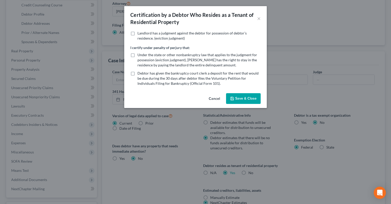
click at [246, 101] on button "Save & Close" at bounding box center [243, 98] width 35 height 11
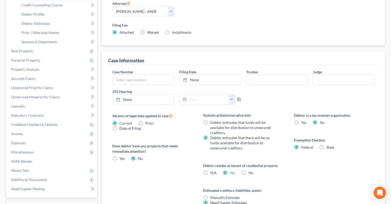
click at [276, 166] on div "Statistical/Administrative Info Debtor estimates that funds will be available f…" at bounding box center [243, 164] width 91 height 105
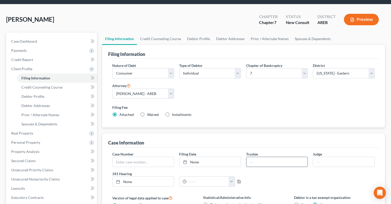
scroll to position [0, 0]
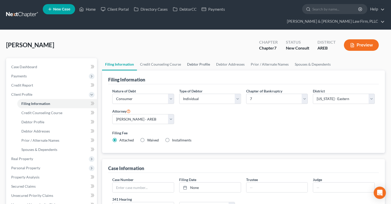
click at [187, 58] on link "Debtor Profile" at bounding box center [198, 64] width 29 height 12
select select "0"
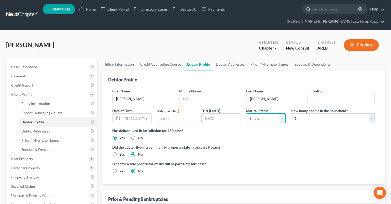
click at [246, 113] on select "Select Single Married Separated Divorced Widowed" at bounding box center [265, 118] width 39 height 10
select select "1"
click option "Married" at bounding box center [0, 0] width 0 height 0
click at [291, 113] on select "Select 1 2 3 4 5 6 7 8 9 10 11 12 13 14 15 16 17 18 19 20" at bounding box center [333, 118] width 84 height 10
click option "4" at bounding box center [0, 0] width 0 height 0
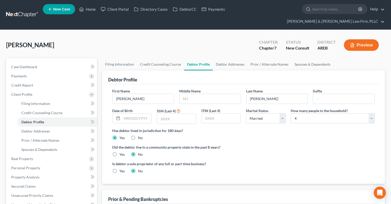
click at [306, 128] on div "Has debtor lived in jurisdiction for 180 days? Yes No Debtor must reside in jur…" at bounding box center [243, 134] width 263 height 12
click at [291, 113] on select "Select 1 2 3 4 5 6 7 8 9 10 11 12 13 14 15 16 17 18 19 20" at bounding box center [333, 118] width 84 height 10
drag, startPoint x: 306, startPoint y: 109, endPoint x: 302, endPoint y: 122, distance: 13.5
click at [302, 128] on label "Has debtor lived in jurisdiction for 180 days?" at bounding box center [243, 130] width 263 height 5
select select "5"
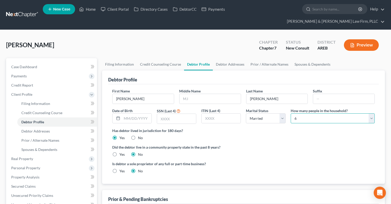
click option "6" at bounding box center [0, 0] width 0 height 0
click at [318, 58] on link "Spouses & Dependents" at bounding box center [313, 64] width 42 height 12
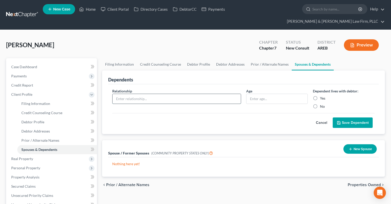
click at [204, 94] on input "text" at bounding box center [177, 99] width 128 height 10
type input "Wife's father"
click at [278, 94] on input "text" at bounding box center [277, 99] width 61 height 10
type input "6"
type input "67 yrs"
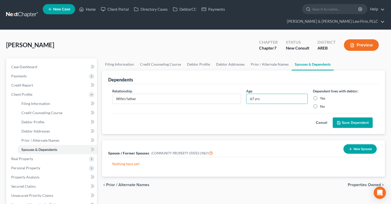
click at [353, 117] on button "Save Dependent" at bounding box center [353, 122] width 40 height 11
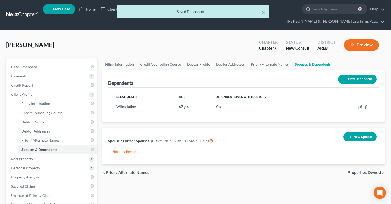
click at [346, 77] on icon at bounding box center [345, 79] width 4 height 4
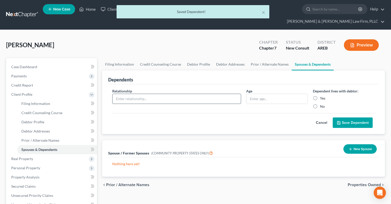
click at [194, 94] on input "text" at bounding box center [177, 99] width 128 height 10
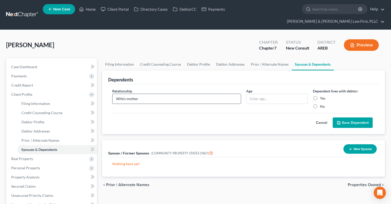
type input "Wife's mother"
type input "65 yrs"
click at [346, 117] on button "Save Dependent" at bounding box center [353, 122] width 40 height 11
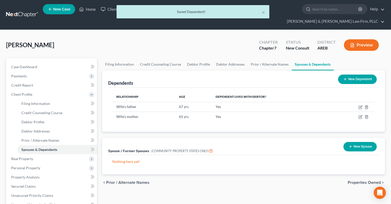
click at [347, 74] on button "New Dependent" at bounding box center [357, 78] width 39 height 9
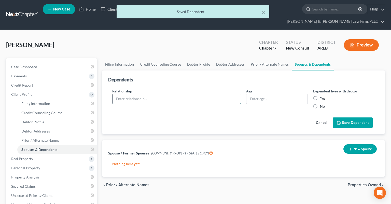
click at [131, 94] on input "text" at bounding box center [177, 99] width 128 height 10
type input "Son"
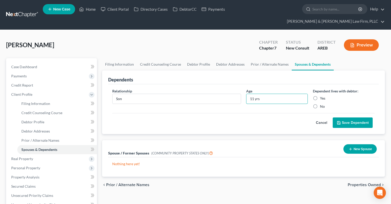
type input "11 yrs"
click at [352, 117] on button "Save Dependent" at bounding box center [353, 122] width 40 height 11
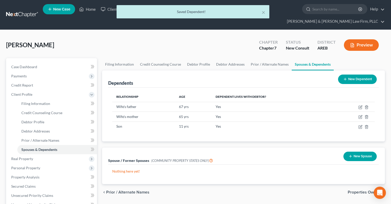
click at [346, 77] on icon at bounding box center [345, 79] width 4 height 4
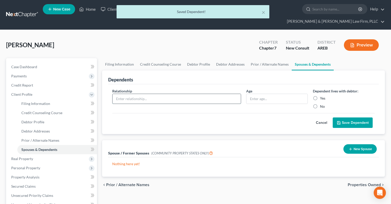
click at [183, 94] on input "text" at bounding box center [177, 99] width 128 height 10
type input "Daughter"
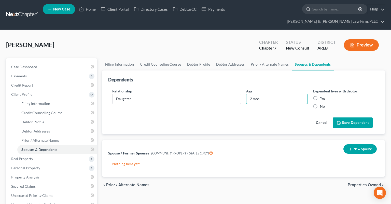
type input "2 mos"
click at [348, 117] on button "Save Dependent" at bounding box center [353, 122] width 40 height 11
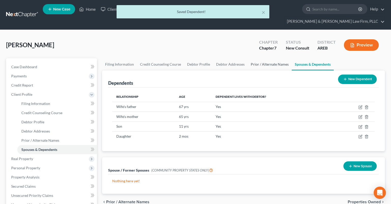
drag, startPoint x: 265, startPoint y: 57, endPoint x: 262, endPoint y: 57, distance: 3.1
click at [266, 58] on link "Prior / Alternate Names" at bounding box center [270, 64] width 44 height 12
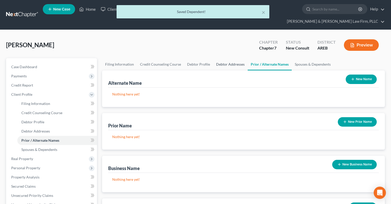
click at [230, 60] on link "Debtor Addresses" at bounding box center [230, 64] width 35 height 12
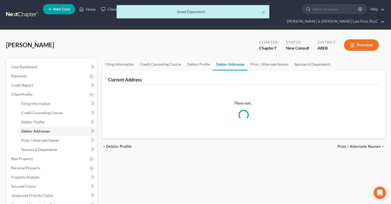
select select "0"
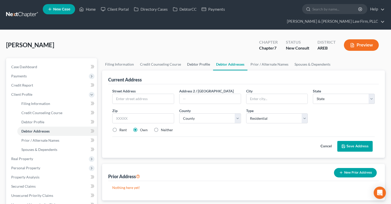
click at [197, 58] on link "Debtor Profile" at bounding box center [198, 64] width 29 height 12
select select "1"
select select "5"
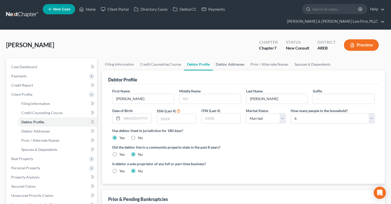
drag, startPoint x: 231, startPoint y: 53, endPoint x: 229, endPoint y: 56, distance: 3.3
click at [232, 58] on link "Debtor Addresses" at bounding box center [230, 64] width 35 height 12
select select "0"
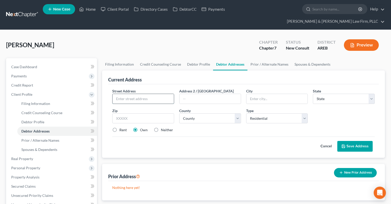
click at [157, 94] on input "text" at bounding box center [143, 99] width 61 height 10
type input "[STREET_ADDRESS][PERSON_NAME]"
type input "72002"
type input "[PERSON_NAME]"
select select "2"
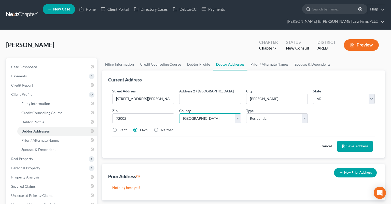
select select "61"
click at [119, 127] on label "Rent" at bounding box center [122, 129] width 7 height 5
click at [121, 127] on input "Rent" at bounding box center [122, 128] width 3 height 3
radio input "true"
click at [346, 141] on button "Save Address" at bounding box center [354, 146] width 35 height 11
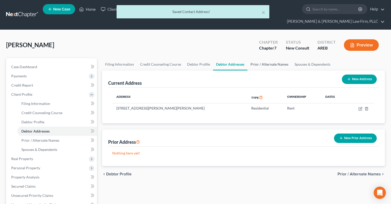
click at [269, 58] on link "Prior / Alternate Names" at bounding box center [270, 64] width 44 height 12
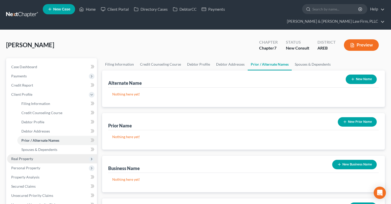
click at [60, 154] on span "Real Property" at bounding box center [52, 158] width 90 height 9
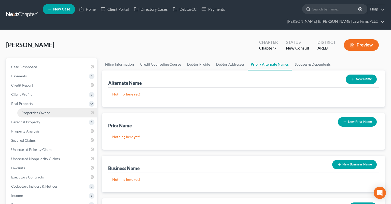
click at [52, 108] on link "Properties Owned" at bounding box center [57, 112] width 80 height 9
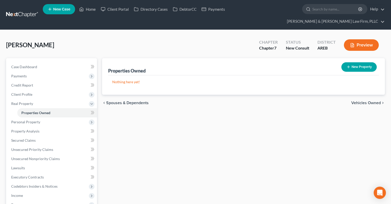
click at [352, 62] on button "New Property" at bounding box center [359, 66] width 35 height 9
select select "2"
select select "61"
select select "0"
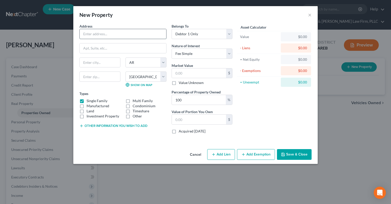
click at [115, 33] on input "text" at bounding box center [123, 34] width 87 height 10
click at [115, 32] on input "text" at bounding box center [123, 34] width 87 height 10
type input "Land in [GEOGRAPHIC_DATA]"
click at [118, 125] on button "Other information you wish to add" at bounding box center [113, 126] width 68 height 4
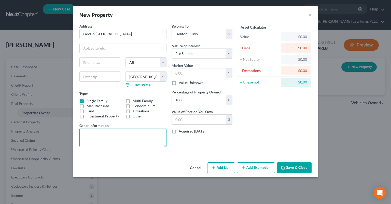
click at [107, 140] on textarea at bounding box center [122, 137] width 87 height 19
type textarea "Parcel Number [PHONE_NUMBER]"
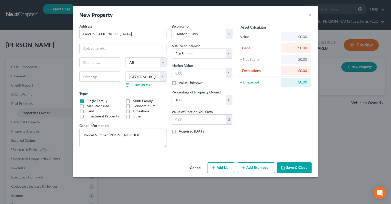
click at [172, 29] on select "Select Debtor 1 Only Debtor 2 Only Debtor 1 And Debtor 2 Only At Least One Of T…" at bounding box center [202, 34] width 61 height 10
select select "3"
click option "At Least One Of The Debtors And Another" at bounding box center [0, 0] width 0 height 0
click at [201, 100] on input "100" at bounding box center [199, 100] width 54 height 10
drag, startPoint x: 199, startPoint y: 100, endPoint x: 137, endPoint y: 96, distance: 61.8
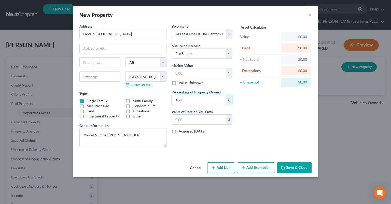
click at [172, 96] on input "100" at bounding box center [199, 100] width 54 height 10
type input "50"
click at [258, 106] on div "Asset Calculator Value $0.00 - Liens $0.00 = Net Equity $0.00 - Exemptions $0.0…" at bounding box center [274, 86] width 79 height 127
click at [199, 70] on input "text" at bounding box center [199, 73] width 54 height 10
type input "5"
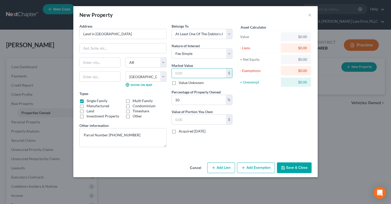
type input "2.50"
type input "50"
type input "25.00"
type input "500"
type input "250.00"
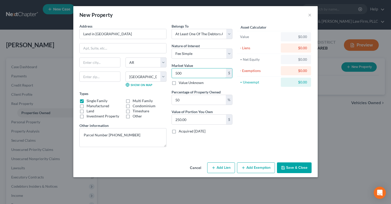
type input "5000"
type input "2,500.00"
type input "5,000"
click at [283, 127] on div "Asset Calculator Value $5,000.00 - Liens $0.00 = Net Equity $0.00 - Exemptions …" at bounding box center [274, 86] width 79 height 127
click at [142, 136] on textarea "Parcel Number [PHONE_NUMBER]" at bounding box center [122, 137] width 87 height 19
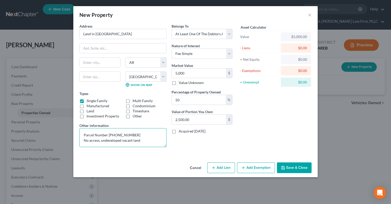
type textarea "Parcel Number [PHONE_NUMBER] No access, undeveloped vacant land"
click at [300, 166] on button "Save & Close" at bounding box center [294, 167] width 35 height 11
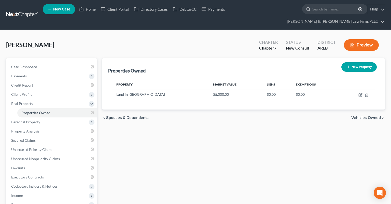
drag, startPoint x: 361, startPoint y: 55, endPoint x: 354, endPoint y: 56, distance: 7.4
click at [362, 62] on button "New Property" at bounding box center [359, 66] width 35 height 9
select select "2"
select select "61"
select select "0"
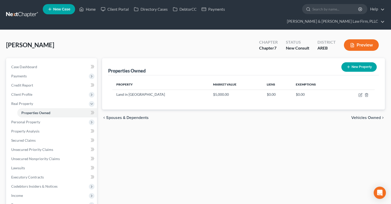
select select "0"
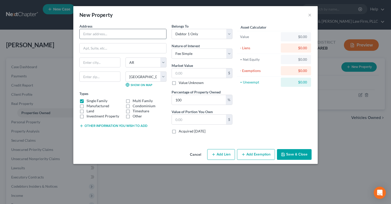
click at [135, 31] on input "text" at bounding box center [123, 34] width 87 height 10
type input "[STREET_ADDRESS]"
type input "72121"
click at [152, 46] on input "text" at bounding box center [123, 48] width 87 height 10
type input "[PERSON_NAME]"
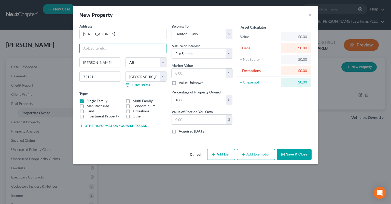
click at [203, 71] on input "text" at bounding box center [199, 73] width 54 height 10
type input "2"
type input "2.00"
type input "20"
type input "20.00"
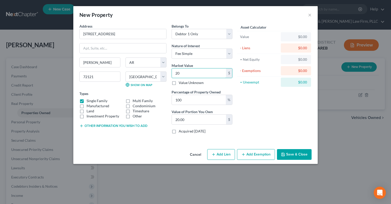
type input "200"
type input "200.00"
type input "2000"
type input "2,000.00"
type input "2,0000"
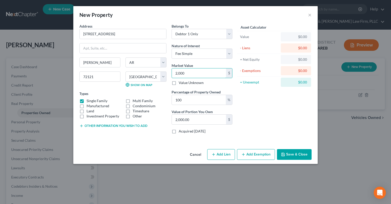
type input "20,000.00"
type input "20,0000"
type input "200,000.00"
type input "200,000"
click at [211, 96] on input "100" at bounding box center [199, 100] width 54 height 10
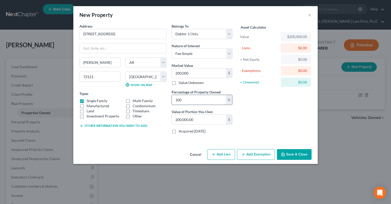
drag, startPoint x: 160, startPoint y: 102, endPoint x: 138, endPoint y: 105, distance: 23.1
click at [172, 103] on input "100" at bounding box center [199, 100] width 54 height 10
type input "5"
type input "10,000.00"
type input "50"
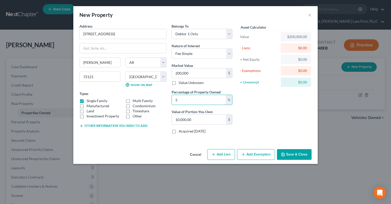
type input "100,000.00"
type input "50"
drag, startPoint x: 267, startPoint y: 106, endPoint x: 257, endPoint y: 96, distance: 14.0
click at [268, 106] on div "Asset Calculator Value $200,000.00 - Liens $0.00 = Net Equity $0.00 - Exemption…" at bounding box center [274, 80] width 79 height 114
select select "3"
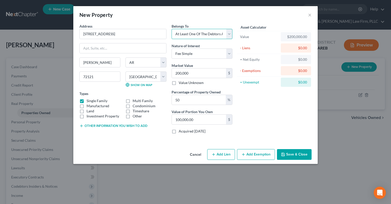
click option "At Least One Of The Debtors And Another" at bounding box center [0, 0] width 0 height 0
click at [262, 123] on div "Asset Calculator Value $200,000.00 - Liens $0.00 = Net Equity $0.00 - Exemption…" at bounding box center [274, 80] width 79 height 114
click at [122, 126] on button "Other information you wish to add" at bounding box center [113, 126] width 68 height 4
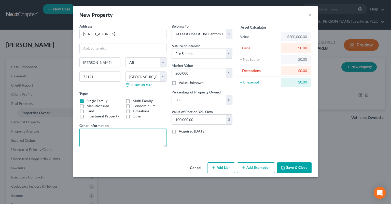
click at [127, 133] on textarea at bounding box center [122, 137] width 87 height 19
type textarea "Property is split into 2 different parcels"
click at [289, 165] on button "Save & Close" at bounding box center [294, 167] width 35 height 11
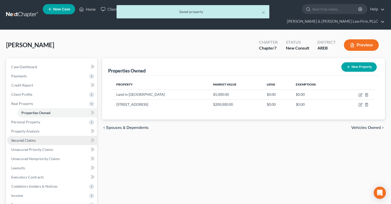
click at [58, 135] on link "Secured Claims" at bounding box center [52, 139] width 90 height 9
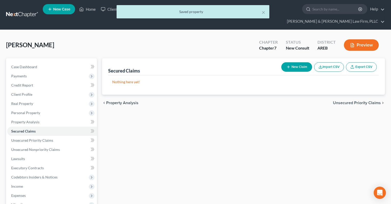
click at [289, 65] on icon "button" at bounding box center [289, 67] width 4 height 4
select select "0"
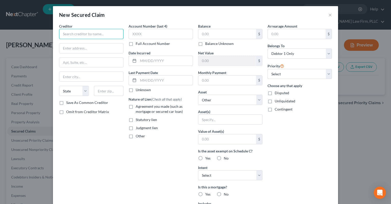
click at [97, 32] on input "text" at bounding box center [91, 34] width 64 height 10
click at [95, 32] on input "text" at bounding box center [91, 34] width 64 height 10
type input "[PERSON_NAME] Fargo"
click at [203, 38] on input "text" at bounding box center [227, 34] width 58 height 10
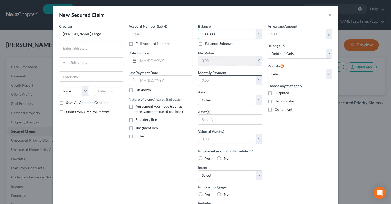
type input "100,000"
click at [220, 82] on input "text" at bounding box center [227, 80] width 58 height 10
type input "750"
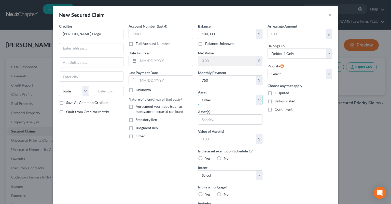
click at [198, 94] on select "Select Other Multiple Assets Land in [GEOGRAPHIC_DATA] - $5000.0 251 March Moun…" at bounding box center [230, 99] width 64 height 10
select select "1"
click option "Multiple Assets" at bounding box center [0, 0] width 0 height 0
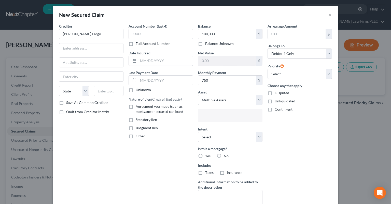
click at [230, 116] on input "text" at bounding box center [229, 116] width 57 height 8
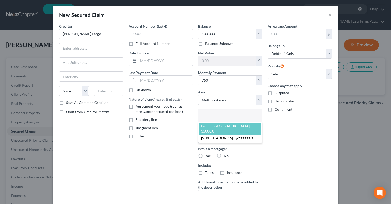
select select "2825920"
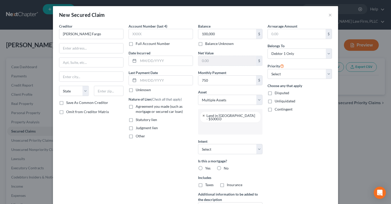
click at [223, 128] on input "text" at bounding box center [229, 128] width 57 height 8
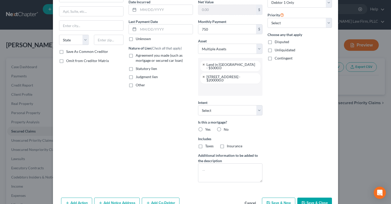
scroll to position [65, 0]
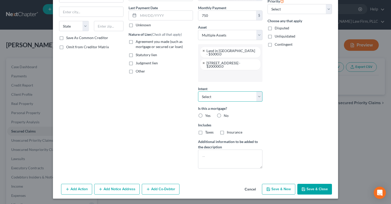
click at [198, 91] on select "Select Surrender Redeem Reaffirm Avoid Other" at bounding box center [230, 96] width 64 height 10
select select "2"
click option "Reaffirm" at bounding box center [0, 0] width 0 height 0
click at [286, 116] on div "Arrearage Amount $ Belongs To * Select Debtor 1 Only Debtor 2 Only Debtor 1 And…" at bounding box center [300, 65] width 70 height 213
click at [136, 42] on label "Agreement you made (such as mortgage or secured car loan)" at bounding box center [164, 44] width 57 height 10
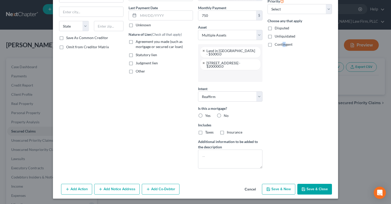
click at [138, 42] on input "Agreement you made (such as mortgage or secured car loan)" at bounding box center [139, 40] width 3 height 3
checkbox input "true"
click at [136, 70] on label "Other" at bounding box center [140, 71] width 9 height 5
click at [138, 70] on input "Other" at bounding box center [139, 70] width 3 height 3
checkbox input "true"
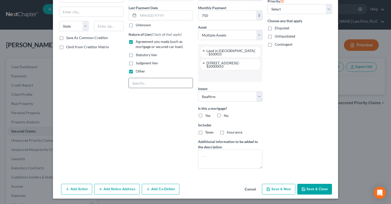
click at [153, 84] on input "text" at bounding box center [161, 83] width 64 height 10
type input "H"
type input "E"
type input "Mortgage that ex-wife is paying for"
click at [304, 184] on button "Save & Close" at bounding box center [314, 188] width 35 height 11
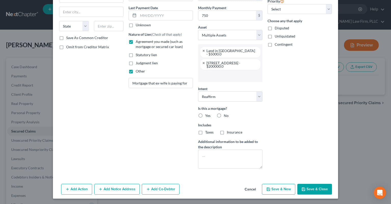
select select
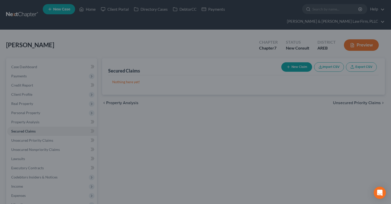
scroll to position [0, 0]
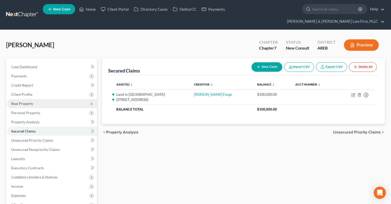
click at [63, 99] on span "Real Property" at bounding box center [52, 103] width 90 height 9
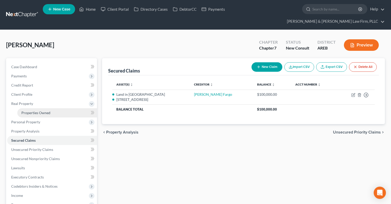
click at [61, 108] on link "Properties Owned" at bounding box center [57, 112] width 80 height 9
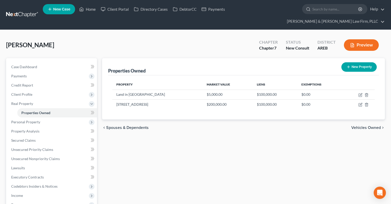
click at [155, 140] on div "Properties Owned New Property Property Market Value Liens Exemptions Land in [G…" at bounding box center [244, 173] width 288 height 230
click at [55, 117] on span "Personal Property" at bounding box center [52, 121] width 90 height 9
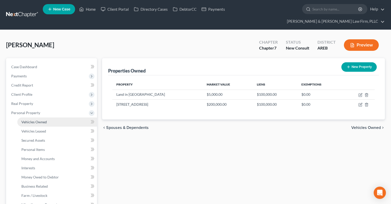
click at [50, 117] on link "Vehicles Owned" at bounding box center [57, 121] width 80 height 9
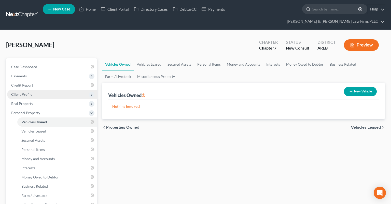
click at [41, 90] on span "Client Profile" at bounding box center [52, 94] width 90 height 9
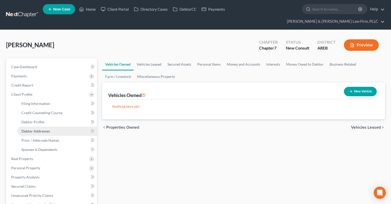
click at [40, 129] on span "Debtor Addresses" at bounding box center [35, 131] width 29 height 4
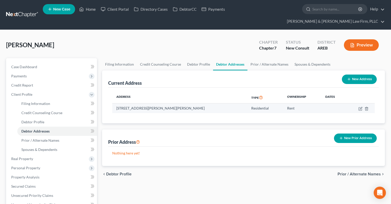
click at [178, 103] on td "[STREET_ADDRESS][PERSON_NAME][PERSON_NAME]" at bounding box center [179, 108] width 135 height 10
copy td "72002"
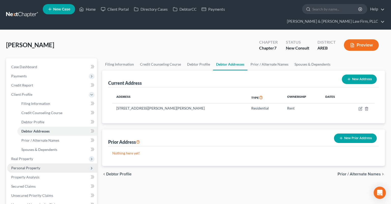
click at [38, 165] on span "Personal Property" at bounding box center [25, 167] width 29 height 4
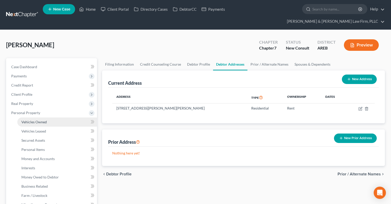
drag, startPoint x: 43, startPoint y: 114, endPoint x: 51, endPoint y: 115, distance: 8.7
click at [44, 119] on span "Vehicles Owned" at bounding box center [33, 121] width 25 height 4
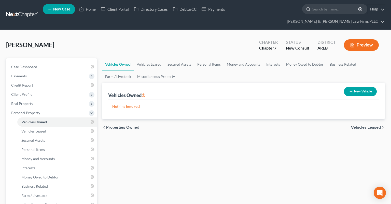
click at [368, 87] on button "New Vehicle" at bounding box center [360, 91] width 33 height 9
select select "0"
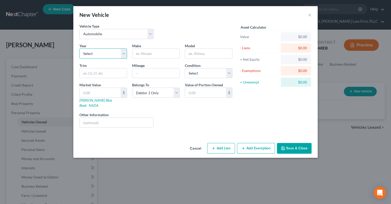
click at [79, 48] on select "Select 2026 2025 2024 2023 2022 2021 2020 2019 2018 2017 2016 2015 2014 2013 20…" at bounding box center [103, 53] width 48 height 10
select select "1"
click option "2025" at bounding box center [0, 0] width 0 height 0
click at [159, 55] on input "text" at bounding box center [155, 54] width 47 height 10
type input "Jeep"
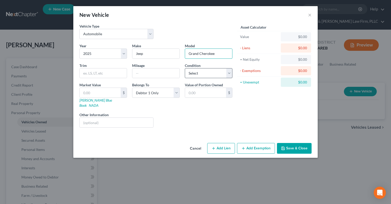
type input "Grand Cherokee"
click at [185, 68] on select "Select Excellent Very Good Good Fair Poor" at bounding box center [209, 73] width 48 height 10
select select "2"
click option "Good" at bounding box center [0, 0] width 0 height 0
click at [165, 72] on input "text" at bounding box center [155, 73] width 47 height 10
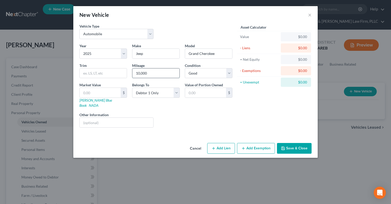
type input "10,000"
paste input "$41,185"
type input "$41,185"
type input "41,185.00"
type input "41,185"
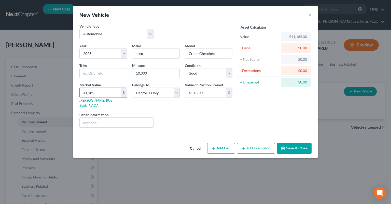
click at [222, 143] on button "Add Lien" at bounding box center [221, 148] width 28 height 11
select select "0"
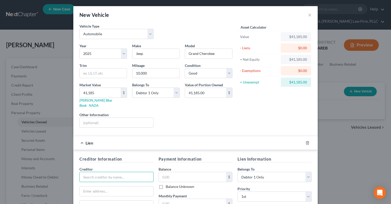
click at [109, 172] on input "text" at bounding box center [116, 176] width 74 height 10
type input "[US_STATE] FCU"
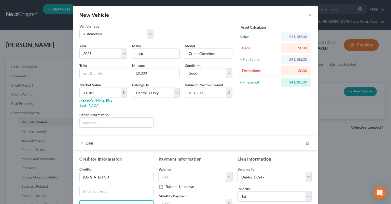
click at [171, 173] on input "text" at bounding box center [192, 177] width 67 height 10
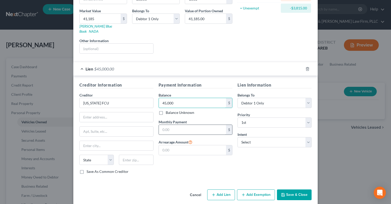
type input "45,000"
click at [206, 125] on input "text" at bounding box center [192, 130] width 67 height 10
type input "680"
click at [238, 137] on select "Select Surrender Redeem Reaffirm Avoid Other" at bounding box center [275, 142] width 74 height 10
select select "2"
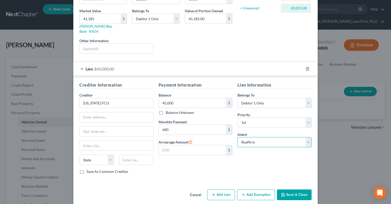
click option "Reaffirm" at bounding box center [0, 0] width 0 height 0
click at [294, 189] on button "Save & Close" at bounding box center [294, 194] width 35 height 11
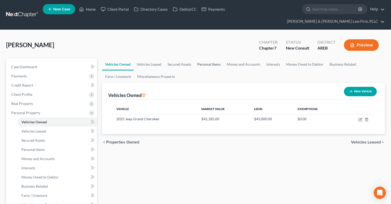
click at [210, 58] on link "Personal Items" at bounding box center [209, 64] width 30 height 12
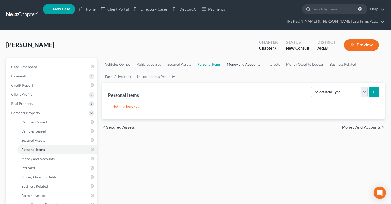
click at [242, 58] on link "Money and Accounts" at bounding box center [243, 64] width 39 height 12
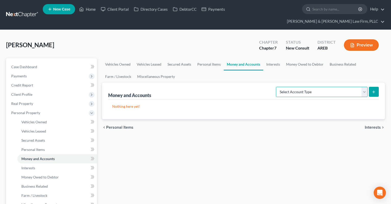
click at [276, 87] on select "Select Account Type Brokerage Cash on Hand Certificates of Deposit Checking Acc…" at bounding box center [322, 92] width 92 height 10
select select "checking"
click option "Checking Account" at bounding box center [0, 0] width 0 height 0
click at [376, 87] on button "submit" at bounding box center [374, 92] width 10 height 10
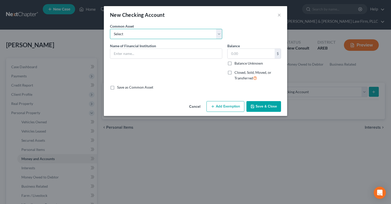
click at [110, 29] on select "Select Checking account" at bounding box center [166, 34] width 112 height 10
drag, startPoint x: 173, startPoint y: 37, endPoint x: 178, endPoint y: 18, distance: 19.8
click at [178, 18] on div "New Checking Account ×" at bounding box center [195, 14] width 183 height 17
click at [140, 56] on input "text" at bounding box center [166, 54] width 112 height 10
type input "First Security"
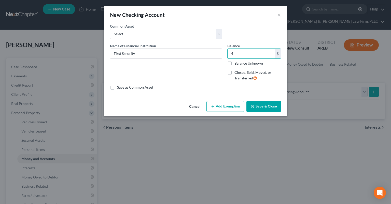
type input "4"
click at [260, 109] on button "Save & Close" at bounding box center [264, 106] width 35 height 11
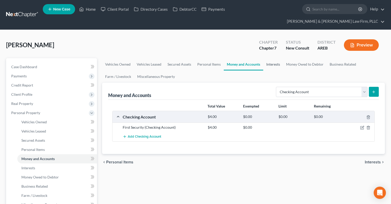
drag, startPoint x: 277, startPoint y: 55, endPoint x: 276, endPoint y: 60, distance: 5.5
click at [277, 58] on link "Interests" at bounding box center [273, 64] width 20 height 12
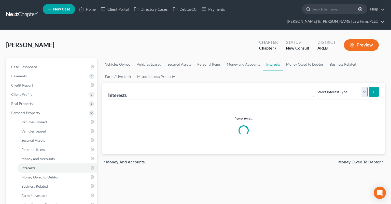
click at [313, 87] on select "Select Interest Type 401K Annuity Bond Education IRA Government Bond Government…" at bounding box center [340, 92] width 55 height 10
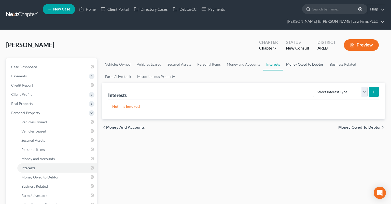
drag, startPoint x: 332, startPoint y: 85, endPoint x: 301, endPoint y: 55, distance: 43.2
click at [301, 58] on link "Money Owed to Debtor" at bounding box center [305, 64] width 44 height 12
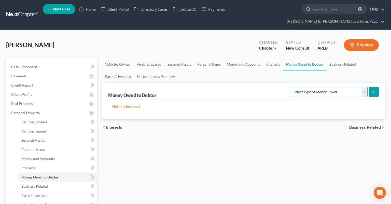
click at [290, 87] on select "Select Type of Money Owed Accounts Receivable Alimony Child Support Claims Agai…" at bounding box center [329, 92] width 78 height 10
click at [169, 70] on link "Miscellaneous Property" at bounding box center [156, 76] width 44 height 12
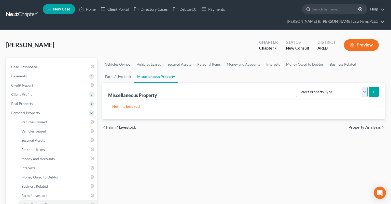
click at [296, 87] on select "Select Property Type Assigned for Creditor Benefit [DATE] Holding for Another N…" at bounding box center [332, 92] width 72 height 10
drag, startPoint x: 303, startPoint y: 82, endPoint x: 226, endPoint y: 128, distance: 90.2
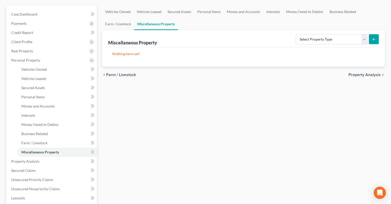
scroll to position [80, 0]
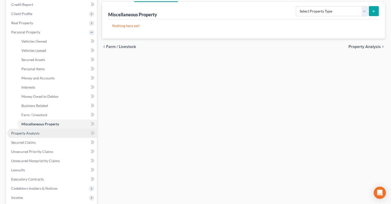
click at [58, 128] on link "Property Analysis" at bounding box center [52, 132] width 90 height 9
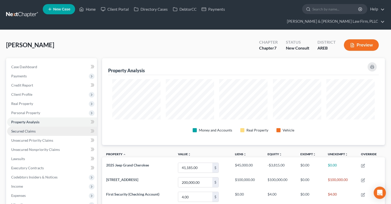
drag, startPoint x: 38, startPoint y: 122, endPoint x: 42, endPoint y: 120, distance: 4.2
click at [38, 126] on link "Secured Claims" at bounding box center [52, 130] width 90 height 9
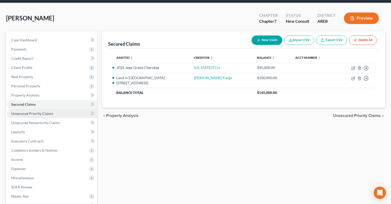
click at [53, 109] on link "Unsecured Priority Claims" at bounding box center [52, 113] width 90 height 9
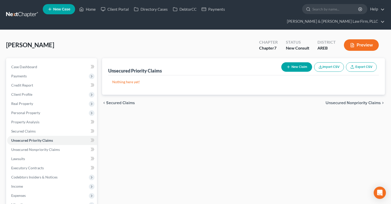
click at [302, 62] on button "New Claim" at bounding box center [296, 66] width 31 height 9
select select "0"
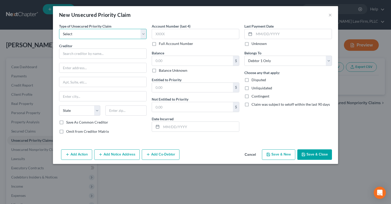
click at [59, 29] on select "Select Taxes & Other Government Units Domestic Support Obligations Extensions o…" at bounding box center [103, 34] width 88 height 10
select select "1"
click option "Domestic Support Obligations" at bounding box center [0, 0] width 0 height 0
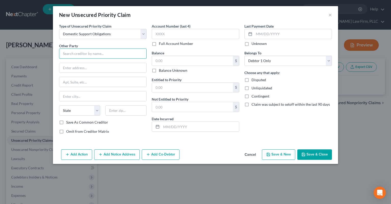
click at [90, 53] on input "text" at bounding box center [103, 53] width 88 height 10
type input "[PERSON_NAME]"
click at [179, 58] on input "text" at bounding box center [192, 61] width 81 height 10
drag, startPoint x: 312, startPoint y: 156, endPoint x: 316, endPoint y: 150, distance: 6.6
click at [312, 154] on button "Save & Close" at bounding box center [314, 154] width 35 height 11
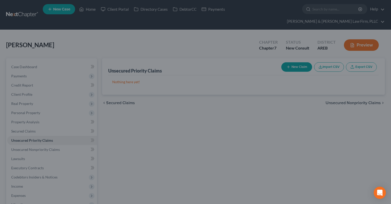
type input "0.00"
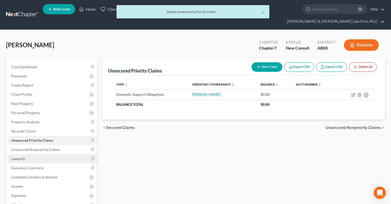
click at [34, 154] on link "Lawsuits" at bounding box center [52, 158] width 90 height 9
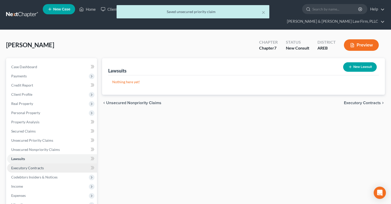
click at [50, 163] on link "Executory Contracts" at bounding box center [52, 167] width 90 height 9
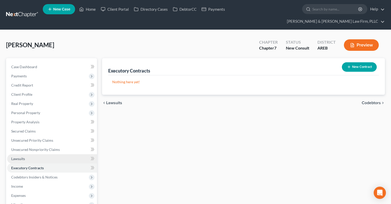
drag, startPoint x: 53, startPoint y: 151, endPoint x: 56, endPoint y: 151, distance: 3.1
click at [53, 154] on link "Lawsuits" at bounding box center [52, 158] width 90 height 9
click at [61, 163] on link "Executory Contracts" at bounding box center [52, 167] width 90 height 9
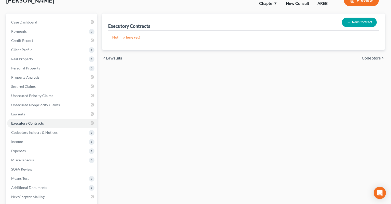
scroll to position [27, 0]
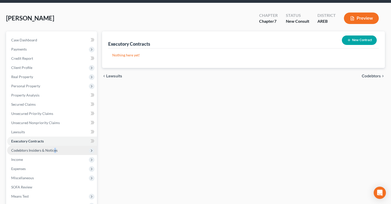
click at [55, 148] on span "Codebtors Insiders & Notices" at bounding box center [34, 150] width 46 height 4
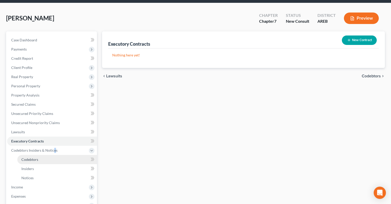
click at [53, 155] on link "Codebtors" at bounding box center [57, 159] width 80 height 9
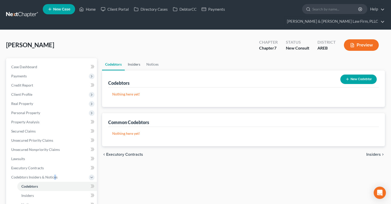
click at [136, 58] on link "Insiders" at bounding box center [134, 64] width 19 height 12
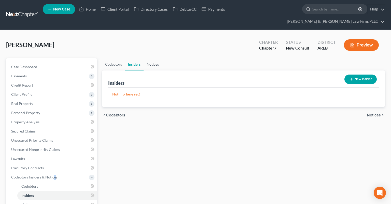
click at [157, 58] on link "Notices" at bounding box center [153, 64] width 18 height 12
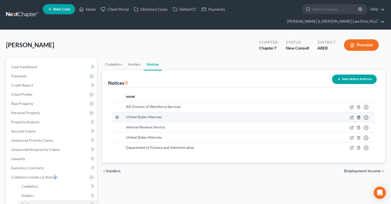
click at [359, 115] on icon "button" at bounding box center [359, 117] width 4 height 4
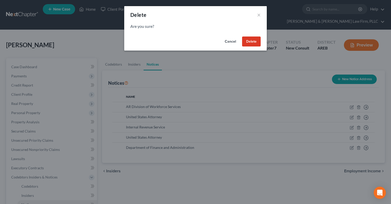
click at [245, 46] on button "Delete" at bounding box center [251, 41] width 19 height 10
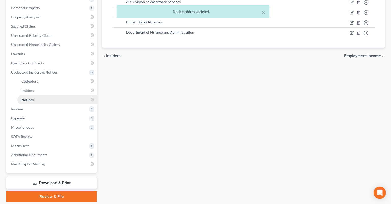
scroll to position [107, 0]
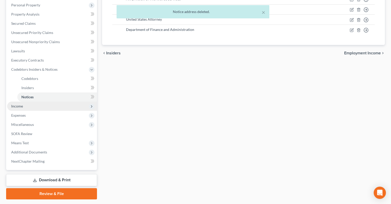
click at [41, 101] on span "Income" at bounding box center [52, 105] width 90 height 9
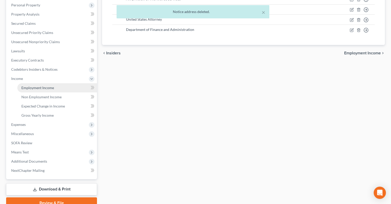
click at [46, 83] on link "Employment Income" at bounding box center [57, 87] width 80 height 9
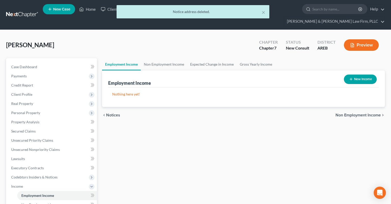
click at [364, 74] on button "New Income" at bounding box center [360, 78] width 33 height 9
select select "0"
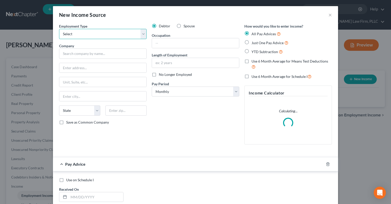
click at [59, 29] on select "Select Full or [DEMOGRAPHIC_DATA] Employment Self Employment" at bounding box center [103, 34] width 88 height 10
select select "0"
click option "Full or [DEMOGRAPHIC_DATA] Employment" at bounding box center [0, 0] width 0 height 0
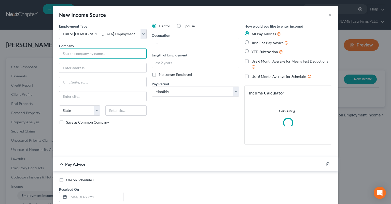
click at [100, 52] on input "text" at bounding box center [103, 53] width 88 height 10
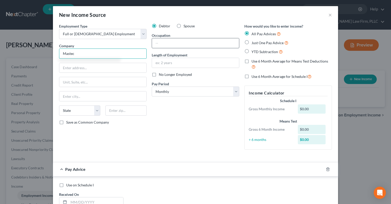
type input "Mastec"
click at [180, 45] on input "text" at bounding box center [195, 43] width 87 height 10
click at [252, 44] on label "Just One Pay Advice" at bounding box center [270, 43] width 37 height 6
click at [254, 43] on input "Just One Pay Advice" at bounding box center [255, 41] width 3 height 3
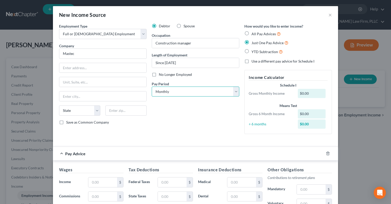
click at [152, 86] on select "Select Monthly Twice Monthly Every Other Week Weekly" at bounding box center [196, 91] width 88 height 10
click option "Every Other Week" at bounding box center [0, 0] width 0 height 0
click at [179, 125] on div "Debtor Spouse Occupation Construction manager Length of Employment Since [DATE]…" at bounding box center [195, 80] width 93 height 114
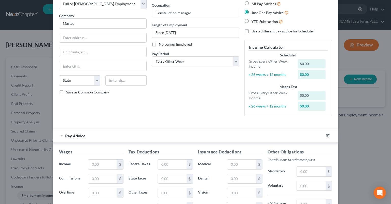
scroll to position [103, 0]
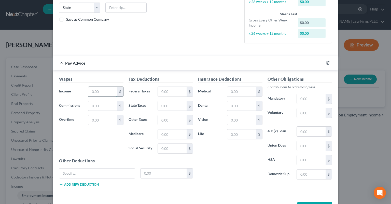
click at [100, 89] on input "text" at bounding box center [102, 92] width 29 height 10
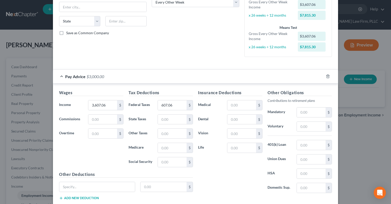
scroll to position [120, 0]
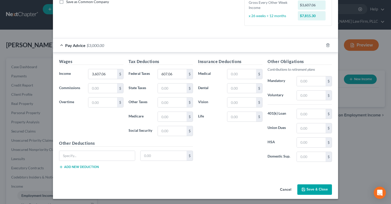
click at [310, 188] on button "Save & Close" at bounding box center [314, 189] width 35 height 11
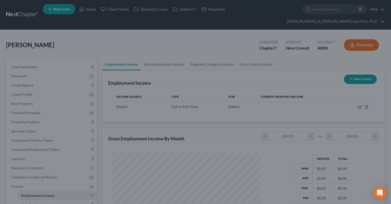
scroll to position [91, 159]
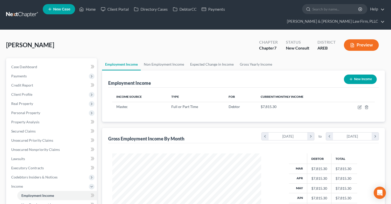
click at [349, 74] on button "New Income" at bounding box center [360, 78] width 33 height 9
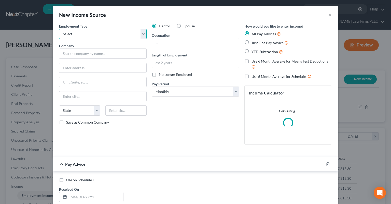
click at [59, 29] on select "Select Full or [DEMOGRAPHIC_DATA] Employment Self Employment" at bounding box center [103, 34] width 88 height 10
click option "Full or [DEMOGRAPHIC_DATA] Employment" at bounding box center [0, 0] width 0 height 0
click at [184, 27] on label "Spouse" at bounding box center [189, 25] width 11 height 5
click at [186, 27] on input "Spouse" at bounding box center [187, 24] width 3 height 3
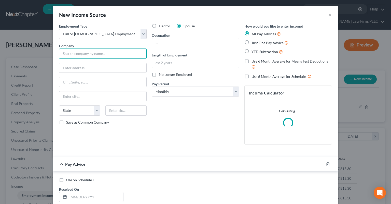
click at [121, 53] on input "text" at bounding box center [103, 53] width 88 height 10
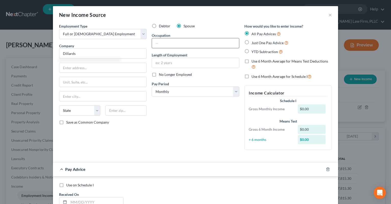
click at [172, 41] on input "text" at bounding box center [195, 43] width 87 height 10
click at [173, 61] on input "text" at bounding box center [195, 63] width 87 height 10
click at [252, 43] on label "Just One Pay Advice" at bounding box center [270, 43] width 37 height 6
click at [254, 43] on input "Just One Pay Advice" at bounding box center [255, 41] width 3 height 3
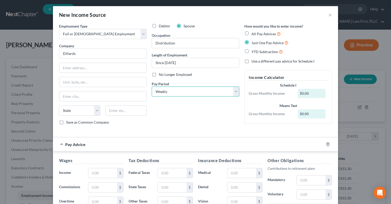
click option "Weekly" at bounding box center [0, 0] width 0 height 0
click at [193, 123] on div "Debtor Spouse Occupation Distribution Length of Employment Since [DATE] No Long…" at bounding box center [195, 75] width 93 height 105
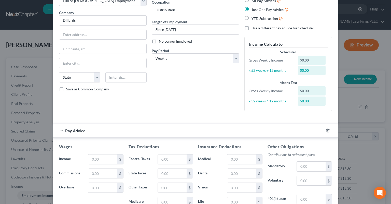
scroll to position [51, 0]
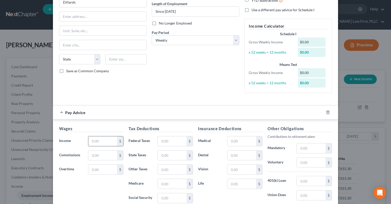
click at [106, 141] on input "text" at bounding box center [102, 141] width 29 height 10
click at [188, 72] on div "Debtor Spouse Occupation Distribution Length of Employment Since [DATE] No Long…" at bounding box center [195, 34] width 93 height 125
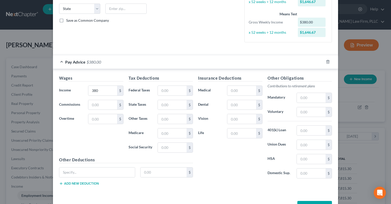
scroll to position [118, 0]
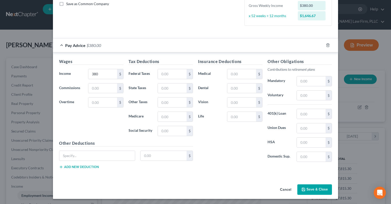
click at [322, 185] on button "Save & Close" at bounding box center [314, 189] width 35 height 11
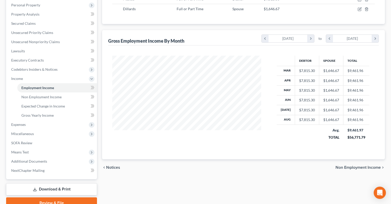
scroll to position [0, 0]
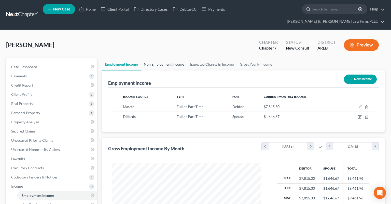
click at [166, 58] on link "Non Employment Income" at bounding box center [164, 64] width 46 height 12
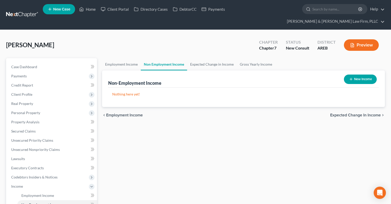
click at [363, 74] on button "New Income" at bounding box center [360, 78] width 33 height 9
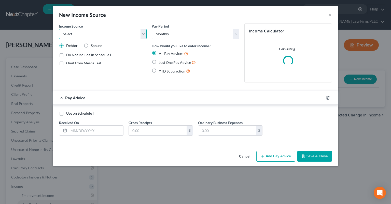
click at [59, 29] on select "Select Unemployment Disability (from employer) Pension Retirement Social Securi…" at bounding box center [103, 34] width 88 height 10
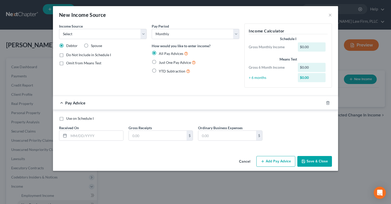
drag, startPoint x: 132, startPoint y: 35, endPoint x: 246, endPoint y: 159, distance: 168.5
click at [247, 159] on button "Cancel" at bounding box center [244, 161] width 19 height 10
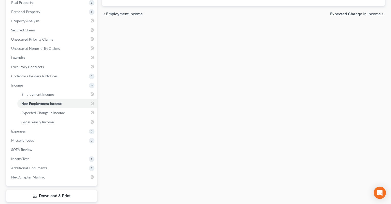
scroll to position [107, 0]
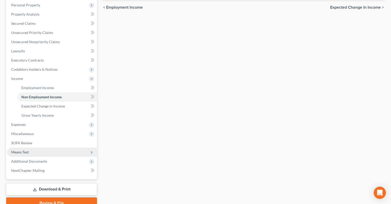
click at [46, 147] on span "Means Test" at bounding box center [52, 151] width 90 height 9
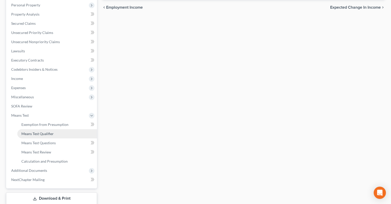
click at [61, 129] on link "Means Test Qualifier" at bounding box center [57, 133] width 80 height 9
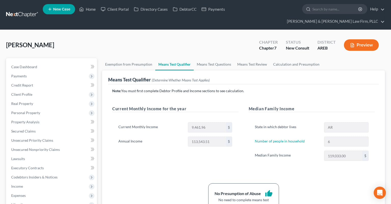
click at [189, 153] on div "Current Monthly Income for the year Current Monthly Income 9,461.96 $ Annual In…" at bounding box center [175, 137] width 137 height 65
click at [178, 140] on div "Current Monthly Income 9,461.96 $ Annual Income 113,543.51 $" at bounding box center [175, 136] width 126 height 41
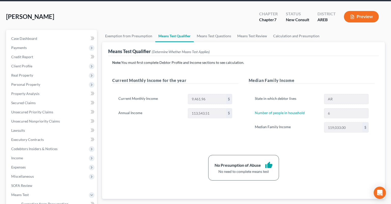
scroll to position [54, 0]
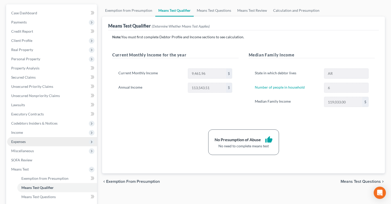
click at [46, 137] on span "Expenses" at bounding box center [52, 141] width 90 height 9
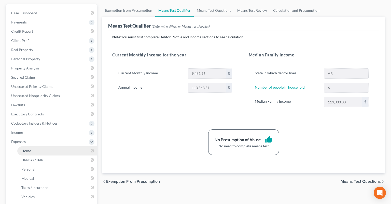
click at [45, 146] on link "Home" at bounding box center [57, 150] width 80 height 9
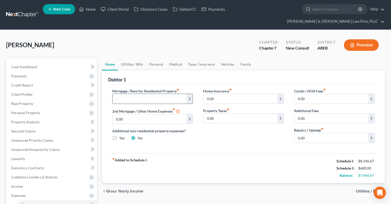
drag, startPoint x: 156, startPoint y: 88, endPoint x: 150, endPoint y: 91, distance: 6.3
click at [155, 94] on input "text" at bounding box center [150, 99] width 74 height 10
click at [133, 58] on link "Utilities / Bills" at bounding box center [132, 64] width 28 height 12
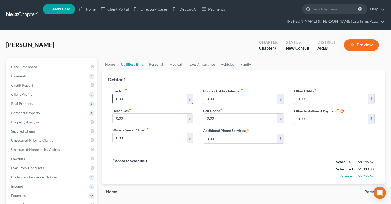
drag, startPoint x: 141, startPoint y: 92, endPoint x: 144, endPoint y: 89, distance: 4.3
click at [142, 94] on input "0.00" at bounding box center [150, 99] width 74 height 10
click at [143, 113] on input "0.00" at bounding box center [150, 118] width 74 height 10
click at [141, 133] on input "0.00" at bounding box center [150, 138] width 74 height 10
click at [231, 113] on input "0.00" at bounding box center [241, 118] width 74 height 10
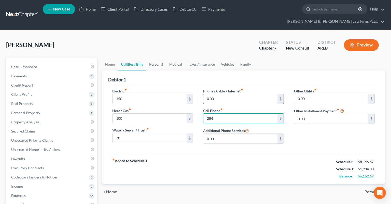
click at [230, 94] on input "0.00" at bounding box center [241, 99] width 74 height 10
click at [306, 114] on input "0.00" at bounding box center [331, 119] width 74 height 10
click at [161, 58] on link "Personal" at bounding box center [156, 64] width 20 height 12
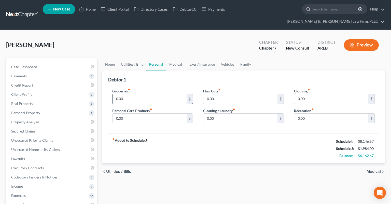
click at [145, 94] on input "0.00" at bounding box center [150, 99] width 74 height 10
paste input "953.33"
click at [328, 94] on input "0.00" at bounding box center [331, 99] width 74 height 10
click at [152, 113] on input "0.00" at bounding box center [150, 118] width 74 height 10
drag, startPoint x: 310, startPoint y: 112, endPoint x: 313, endPoint y: 110, distance: 3.3
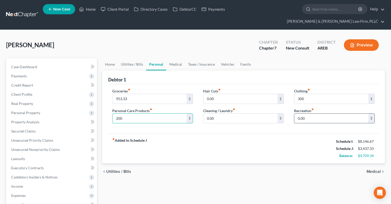
click at [312, 113] on input "0.00" at bounding box center [331, 118] width 74 height 10
click at [179, 58] on link "Medical" at bounding box center [175, 64] width 19 height 12
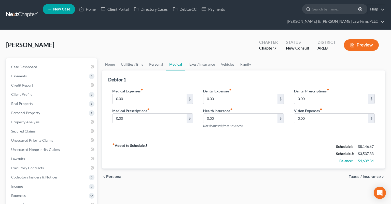
click at [171, 42] on div "[PERSON_NAME] Upgraded Chapter Chapter 7 Status New Consult District AREB Previ…" at bounding box center [195, 47] width 379 height 22
click at [135, 94] on input "0.00" at bounding box center [150, 99] width 74 height 10
click at [206, 58] on link "Taxes / Insurance" at bounding box center [201, 64] width 33 height 12
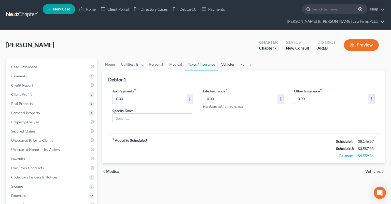
click at [227, 58] on link "Vehicles" at bounding box center [227, 64] width 19 height 12
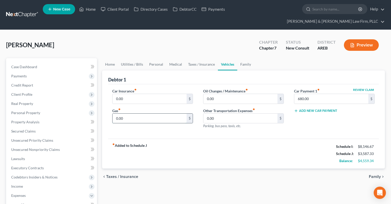
click at [160, 113] on input "0.00" at bounding box center [150, 118] width 74 height 10
click at [135, 113] on input "0.00" at bounding box center [150, 118] width 74 height 10
drag, startPoint x: 86, startPoint y: 108, endPoint x: 90, endPoint y: 108, distance: 4.1
click at [113, 113] on input "0.00" at bounding box center [150, 118] width 74 height 10
click at [232, 94] on input "0.00" at bounding box center [241, 99] width 74 height 10
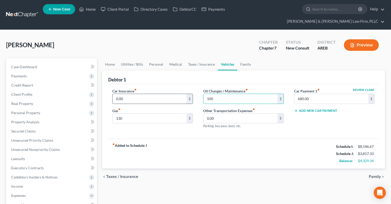
drag, startPoint x: 178, startPoint y: 82, endPoint x: 174, endPoint y: 85, distance: 5.3
click at [177, 88] on div "Car Insurance fiber_manual_record 0.00 $" at bounding box center [152, 96] width 81 height 16
click at [173, 94] on input "0.00" at bounding box center [150, 99] width 74 height 10
click at [144, 94] on input "680" at bounding box center [150, 99] width 74 height 10
paste input "113.33"
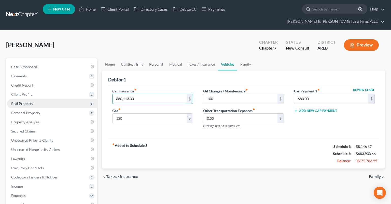
drag, startPoint x: 119, startPoint y: 90, endPoint x: 90, endPoint y: 92, distance: 28.9
click at [113, 94] on input "680,113.33" at bounding box center [150, 99] width 74 height 10
paste input "text"
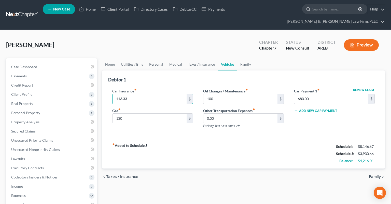
click at [232, 138] on div "fiber_manual_record Added to Schedule J Schedule I: $8,146.67 Schedule J: $3,93…" at bounding box center [243, 153] width 271 height 30
click at [239, 58] on link "Family" at bounding box center [245, 64] width 17 height 12
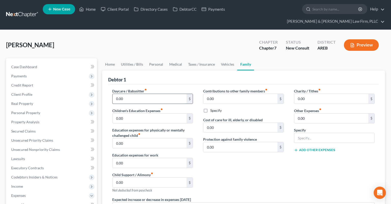
click at [154, 94] on input "0.00" at bounding box center [150, 99] width 74 height 10
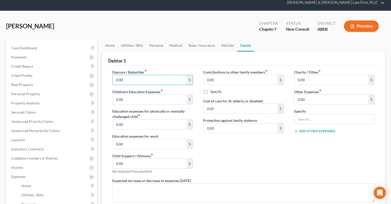
scroll to position [27, 0]
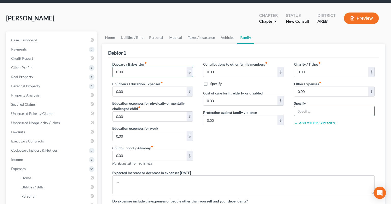
click at [308, 106] on input "text" at bounding box center [334, 111] width 80 height 10
click at [312, 106] on input "text" at bounding box center [334, 111] width 80 height 10
click at [331, 87] on input "0.00" at bounding box center [331, 92] width 74 height 10
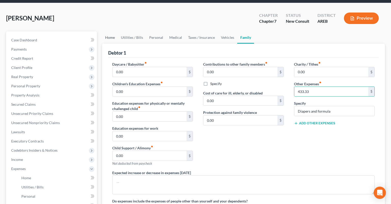
click at [108, 31] on link "Home" at bounding box center [110, 37] width 16 height 12
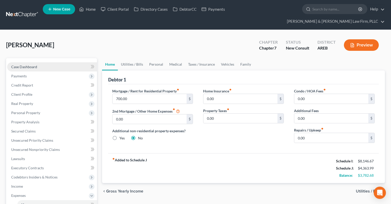
click at [52, 62] on link "Case Dashboard" at bounding box center [52, 66] width 90 height 9
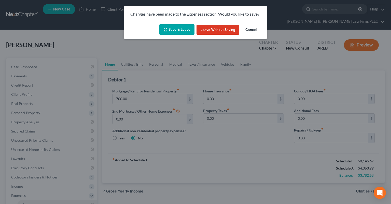
click at [193, 30] on button "Save & Leave" at bounding box center [176, 29] width 35 height 11
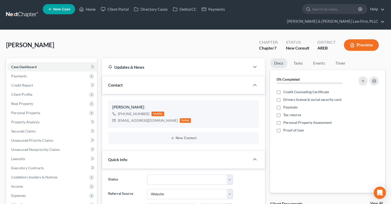
scroll to position [107, 0]
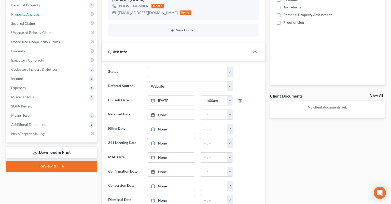
click at [50, 10] on link "Property Analysis" at bounding box center [52, 14] width 90 height 9
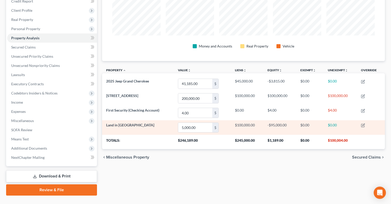
scroll to position [85, 0]
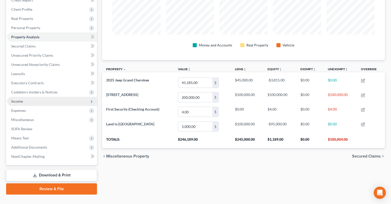
click at [25, 97] on span "Income" at bounding box center [52, 101] width 90 height 9
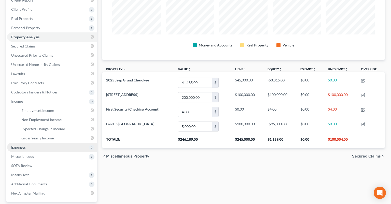
click at [51, 142] on span "Expenses" at bounding box center [52, 146] width 90 height 9
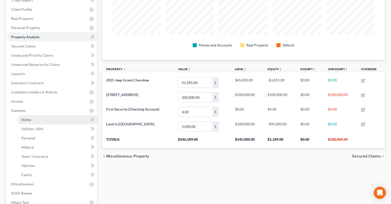
click at [50, 115] on link "Home" at bounding box center [57, 119] width 80 height 9
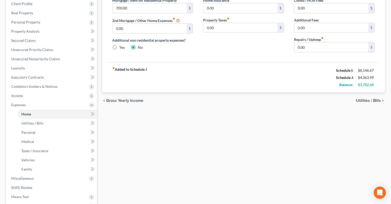
scroll to position [107, 0]
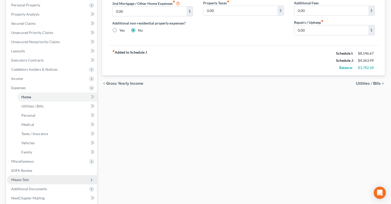
click at [59, 175] on span "Means Test" at bounding box center [52, 179] width 90 height 9
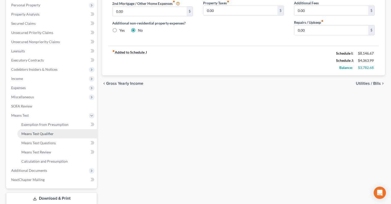
click at [67, 129] on link "Means Test Qualifier" at bounding box center [57, 133] width 80 height 9
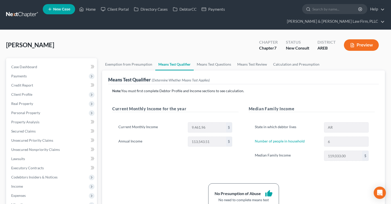
click at [261, 150] on label "Median Family Income" at bounding box center [287, 155] width 70 height 10
click at [262, 150] on label "Median Family Income" at bounding box center [287, 155] width 70 height 10
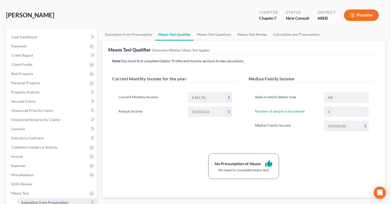
scroll to position [80, 0]
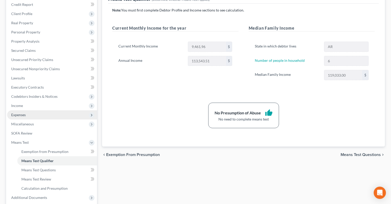
click at [50, 110] on span "Expenses" at bounding box center [52, 114] width 90 height 9
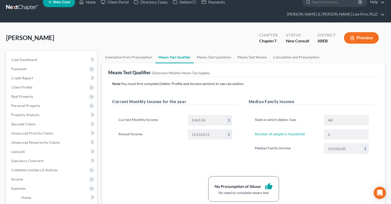
scroll to position [0, 0]
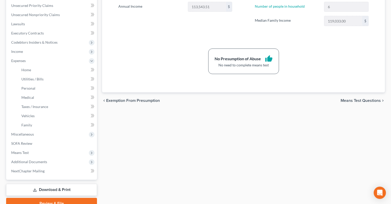
click at [63, 183] on link "Download & Print" at bounding box center [51, 189] width 91 height 12
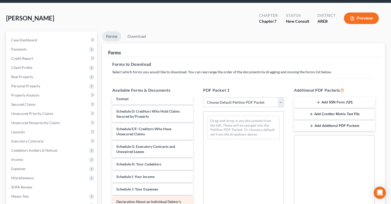
scroll to position [77, 0]
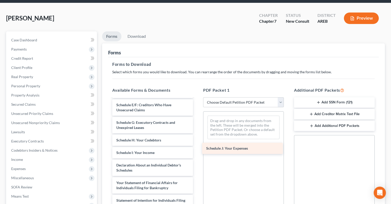
drag, startPoint x: 169, startPoint y: 157, endPoint x: 263, endPoint y: 150, distance: 94.0
click at [197, 150] on div "Schedule J: Your Expenses Voluntary Petition for Individuals Filing for Bankrup…" at bounding box center [152, 152] width 89 height 262
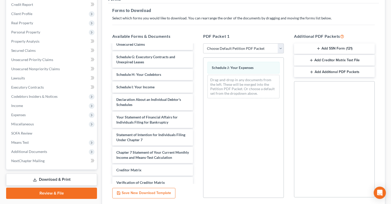
scroll to position [73, 0]
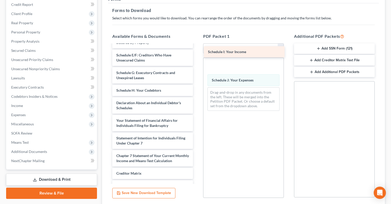
drag, startPoint x: 148, startPoint y: 93, endPoint x: 240, endPoint y: 52, distance: 100.2
click at [197, 52] on div "Schedule I: Your Income Voluntary Petition for Individuals Filing for Bankruptc…" at bounding box center [152, 96] width 89 height 249
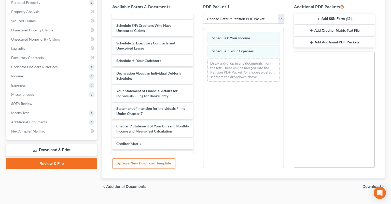
scroll to position [111, 0]
click at [364, 184] on span "Download" at bounding box center [372, 186] width 18 height 4
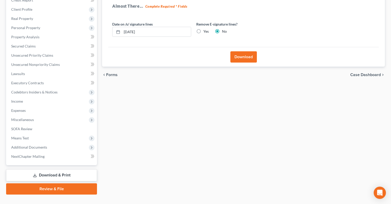
scroll to position [0, 0]
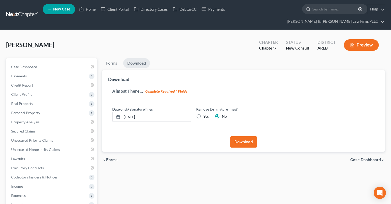
click at [243, 136] on button "Download" at bounding box center [244, 141] width 26 height 11
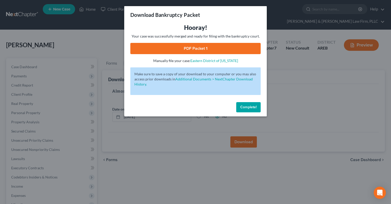
click at [207, 50] on link "PDF Packet 1" at bounding box center [195, 48] width 130 height 11
click at [247, 110] on button "Complete!" at bounding box center [248, 107] width 24 height 10
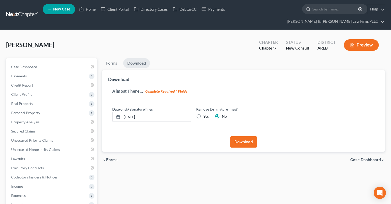
click at [178, 160] on div "Forms Download Forms Forms to Download Select which forms you would like to dow…" at bounding box center [244, 168] width 288 height 221
